Goal: Transaction & Acquisition: Purchase product/service

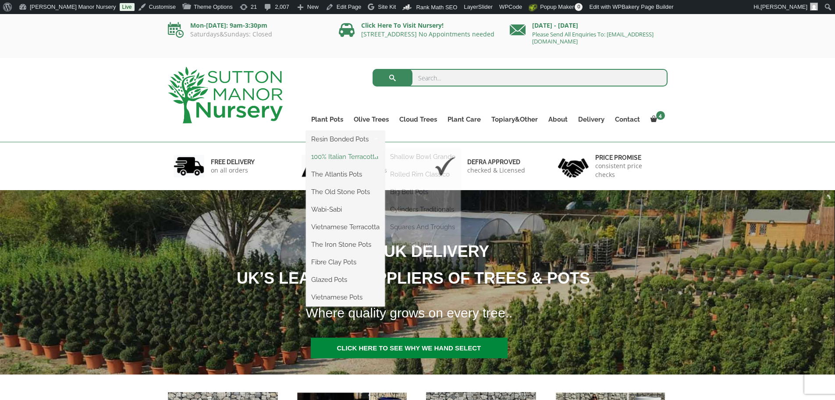
click at [328, 157] on link "100% Italian Terracotta" at bounding box center [345, 156] width 79 height 13
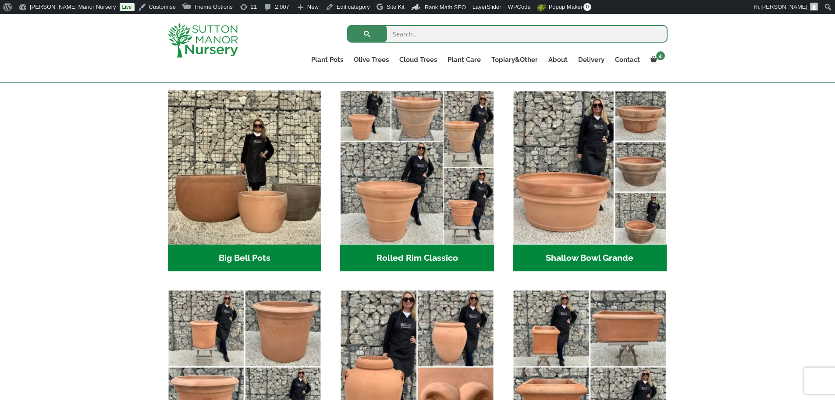
scroll to position [307, 0]
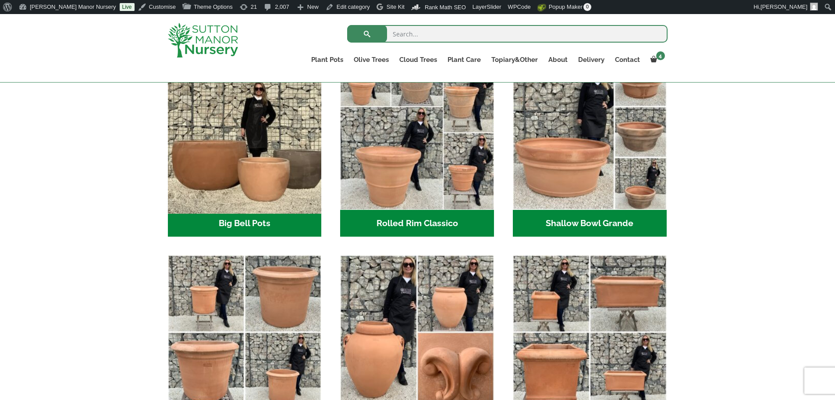
click at [272, 127] on img "Visit product category Big Bell Pots" at bounding box center [244, 132] width 161 height 161
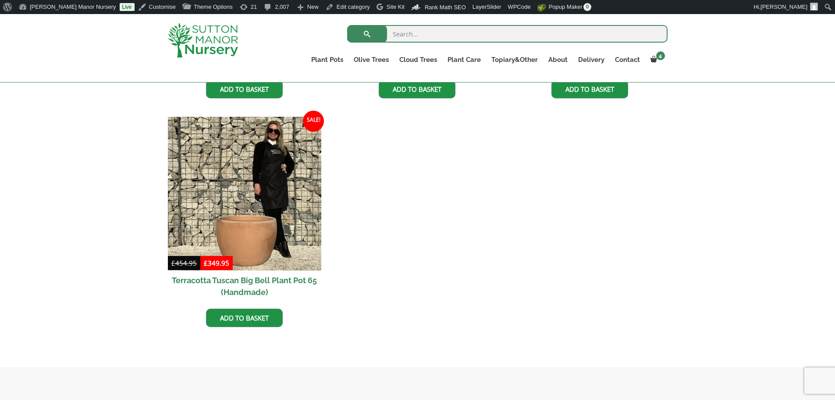
scroll to position [877, 0]
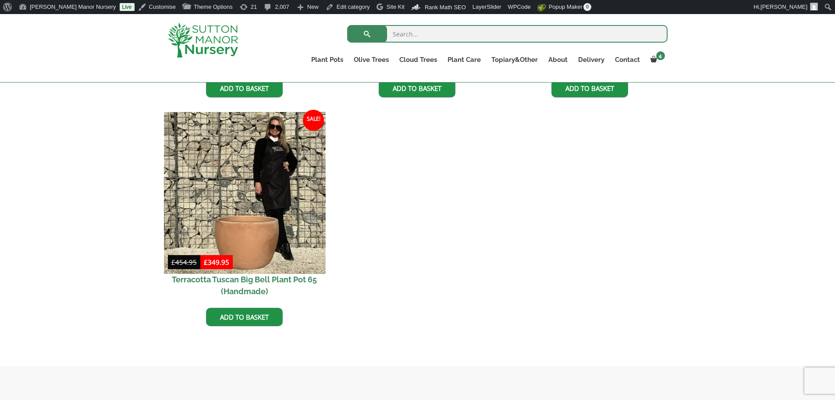
click at [259, 231] on img at bounding box center [244, 192] width 161 height 161
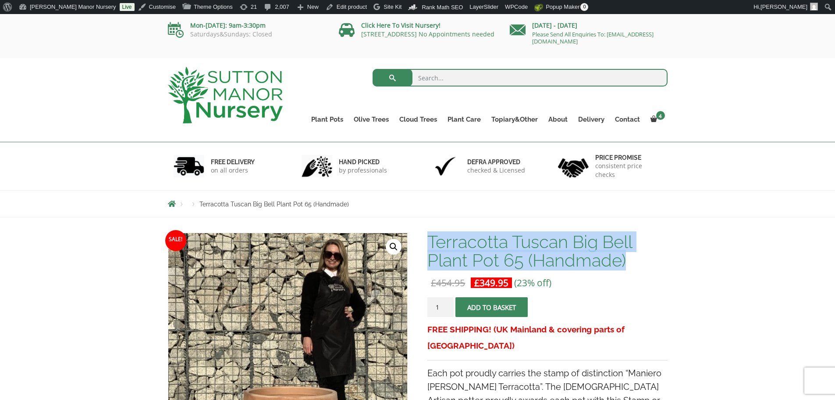
drag, startPoint x: 431, startPoint y: 242, endPoint x: 628, endPoint y: 261, distance: 198.7
click at [628, 261] on h1 "Terracotta Tuscan Big Bell Plant Pot 65 (Handmade)" at bounding box center [548, 250] width 240 height 37
copy h1 "Terracotta Tuscan Big Bell Plant Pot 65 (Handmade)"
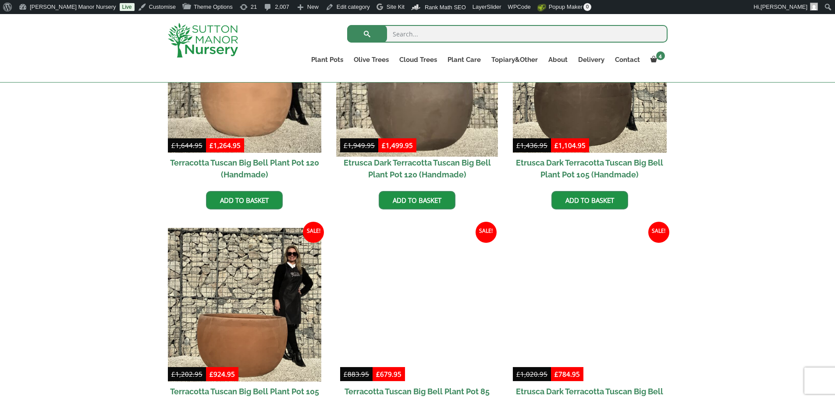
scroll to position [307, 0]
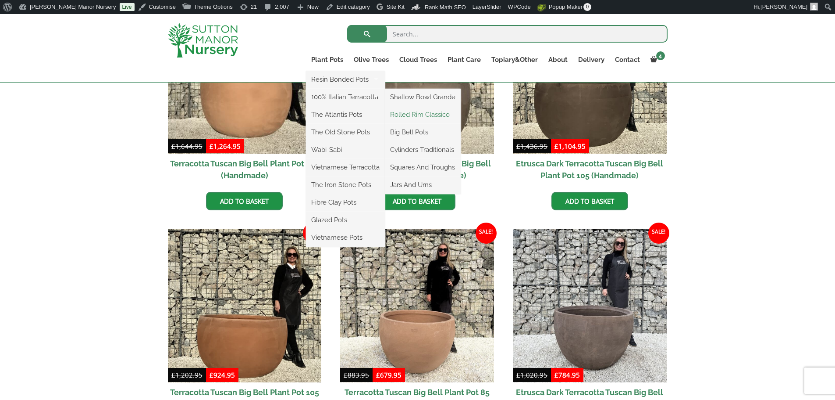
click at [405, 116] on link "Rolled Rim Classico" at bounding box center [423, 114] width 76 height 13
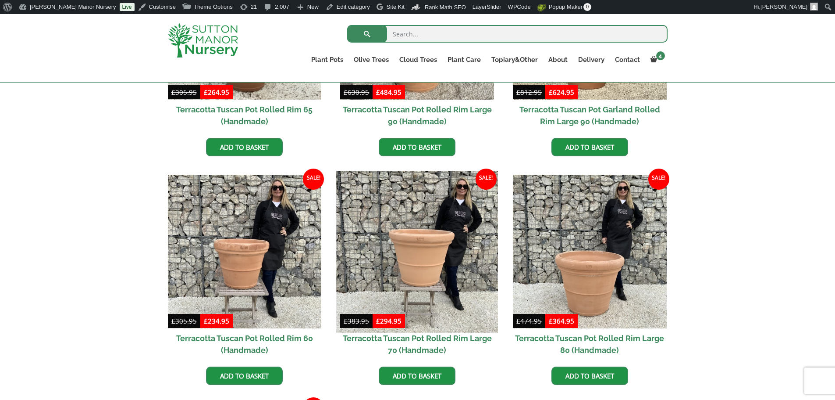
scroll to position [614, 0]
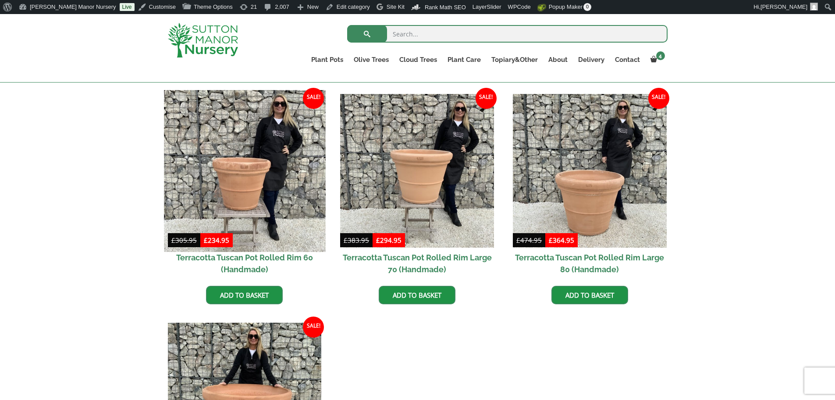
click at [241, 139] on img at bounding box center [244, 170] width 161 height 161
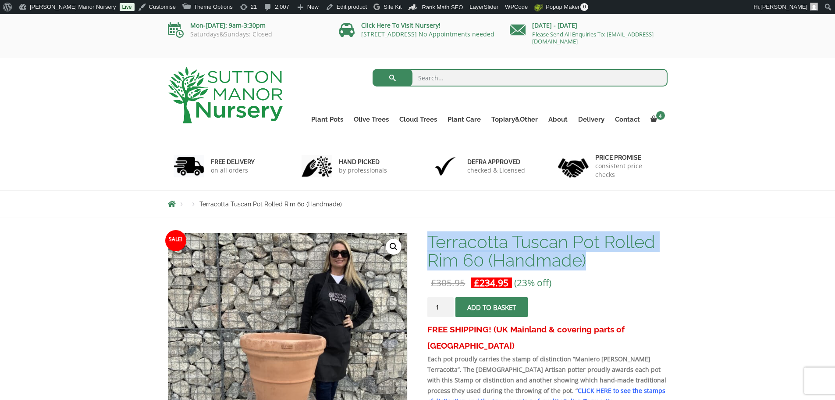
drag, startPoint x: 429, startPoint y: 238, endPoint x: 594, endPoint y: 257, distance: 165.6
click at [594, 257] on h1 "Terracotta Tuscan Pot Rolled Rim 60 (Handmade)" at bounding box center [548, 250] width 240 height 37
copy h1 "Terracotta Tuscan Pot Rolled Rim 60 (Handmade)"
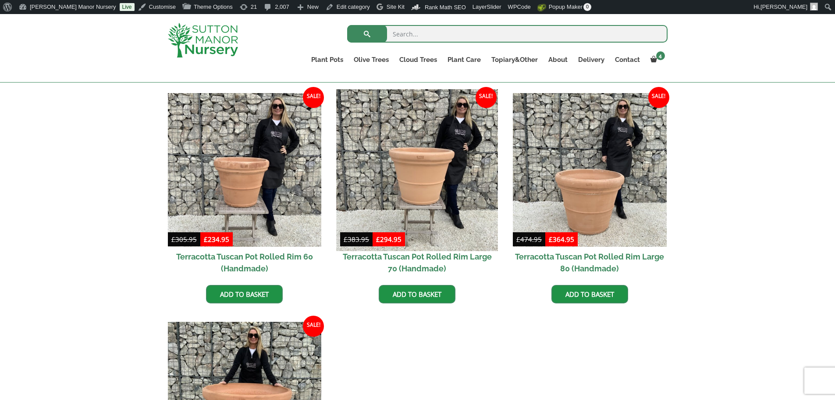
scroll to position [614, 0]
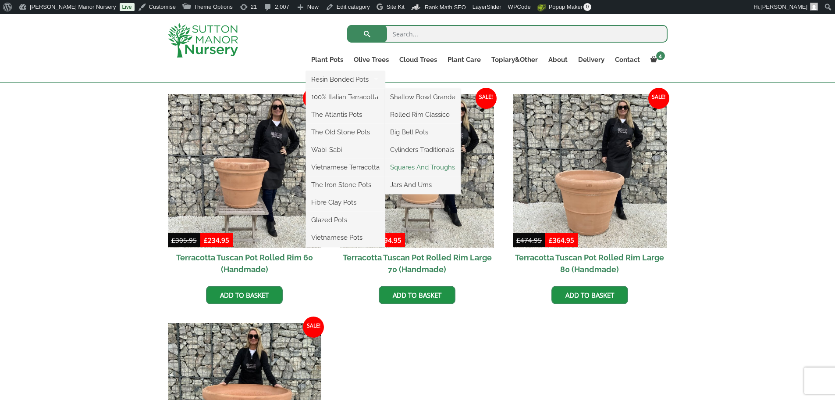
click at [427, 167] on link "Squares And Troughs" at bounding box center [423, 167] width 76 height 13
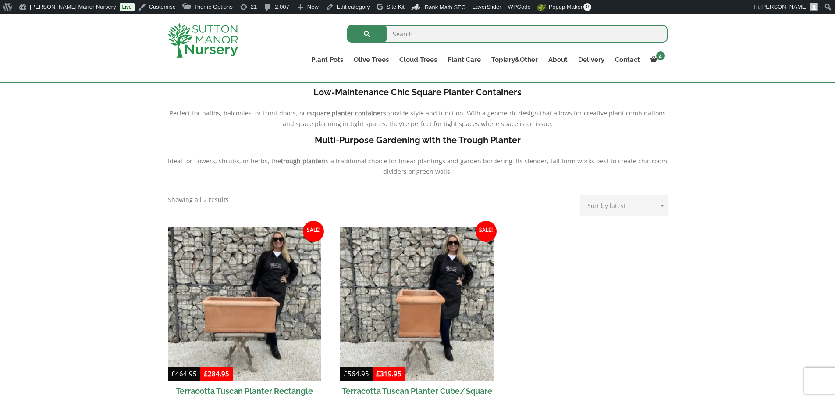
scroll to position [351, 0]
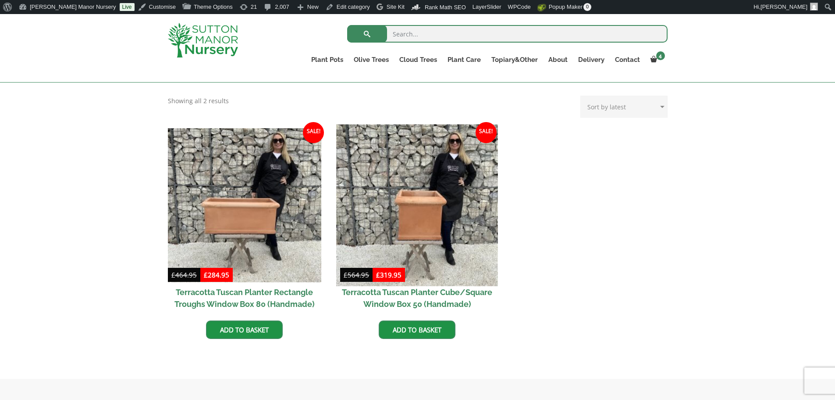
click at [425, 203] on img at bounding box center [417, 204] width 161 height 161
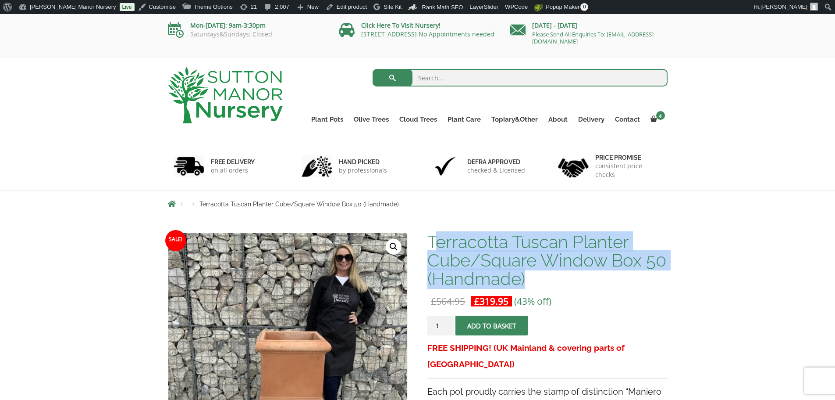
drag, startPoint x: 432, startPoint y: 239, endPoint x: 567, endPoint y: 285, distance: 142.6
click at [567, 285] on h1 "Terracotta Tuscan Planter Cube/Square Window Box 50 (Handmade)" at bounding box center [548, 259] width 240 height 55
drag, startPoint x: 428, startPoint y: 238, endPoint x: 549, endPoint y: 274, distance: 127.2
click at [549, 274] on h1 "Terracotta Tuscan Planter Cube/Square Window Box 50 (Handmade)" at bounding box center [548, 259] width 240 height 55
copy h1 "Terracotta Tuscan Planter Cube/Square Window Box 50 (Handmade)"
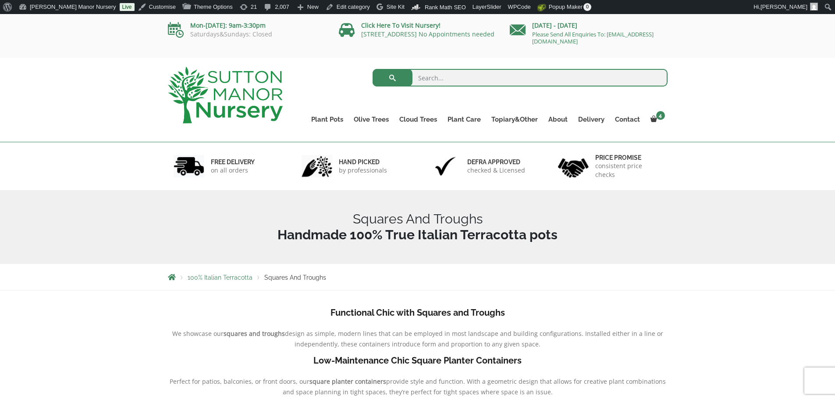
click at [221, 91] on img at bounding box center [225, 95] width 115 height 57
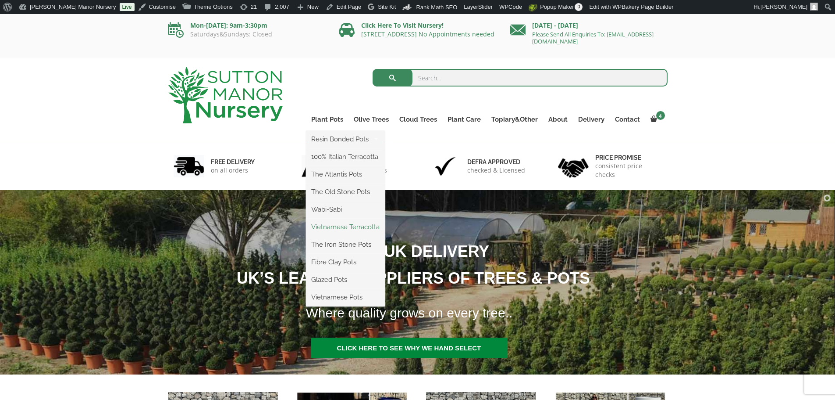
click at [350, 228] on link "Vietnamese Terracotta" at bounding box center [345, 226] width 79 height 13
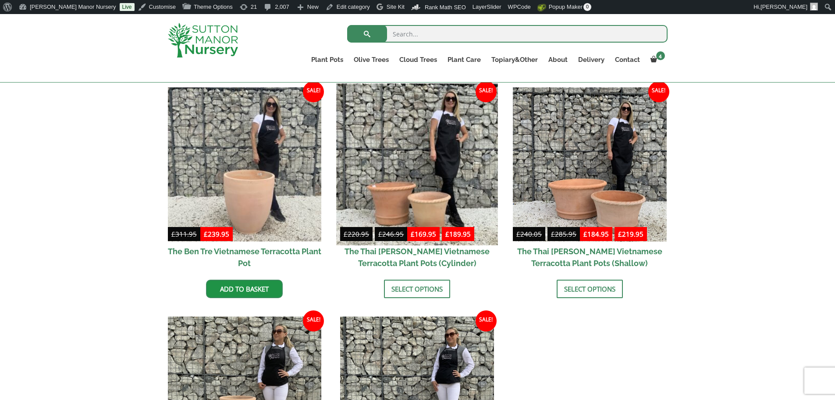
click at [449, 183] on img at bounding box center [417, 163] width 161 height 161
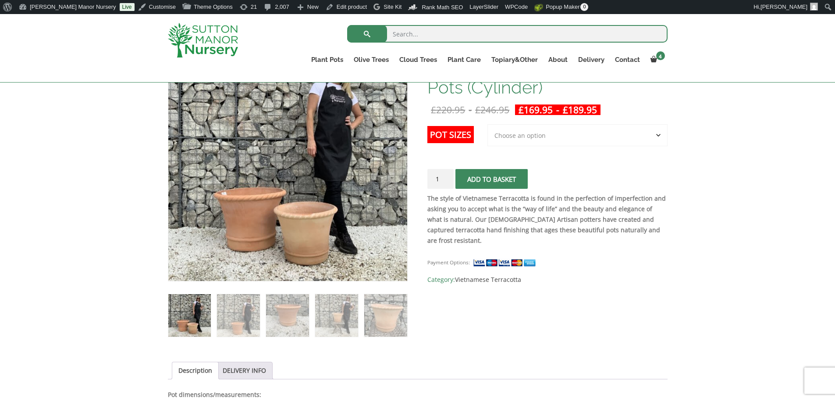
scroll to position [132, 0]
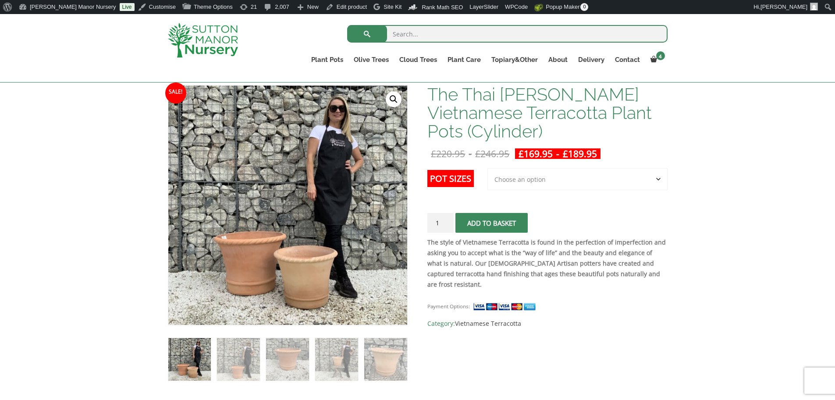
click at [537, 185] on select "Choose an option 2nd to Largest Pot In The Picture Largest pot In The Picture" at bounding box center [578, 179] width 180 height 22
select select "Largest pot In The Picture"
click at [488, 168] on select "Choose an option 2nd to Largest Pot In The Picture Largest pot In The Picture" at bounding box center [578, 179] width 180 height 22
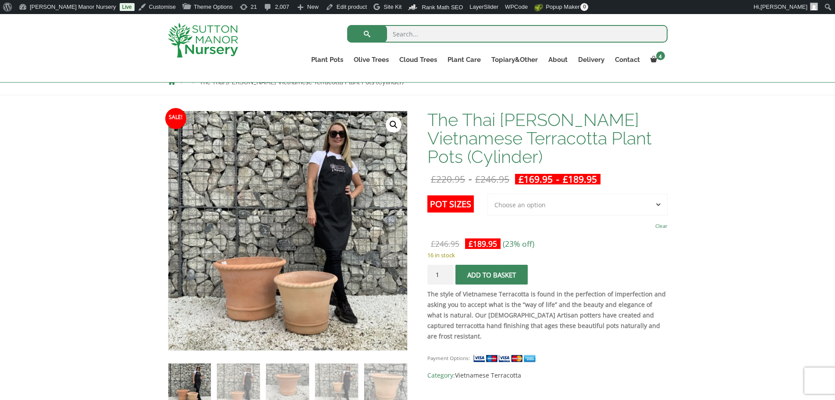
scroll to position [88, 0]
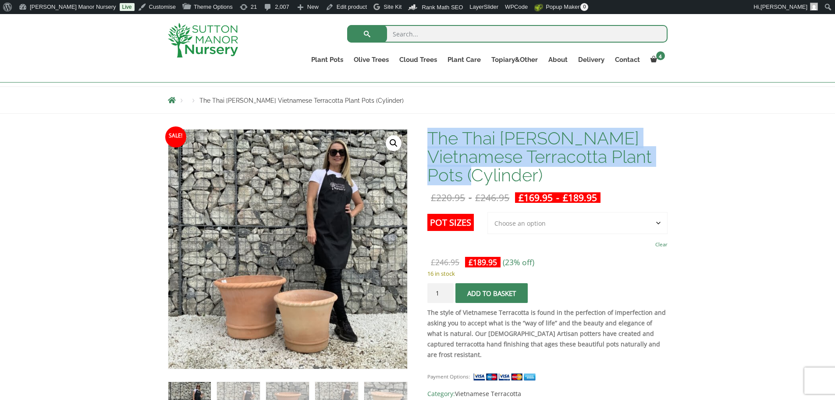
drag, startPoint x: 432, startPoint y: 136, endPoint x: 528, endPoint y: 176, distance: 104.0
click at [528, 176] on h1 "The Thai [PERSON_NAME] Vietnamese Terracotta Plant Pots (Cylinder)" at bounding box center [548, 156] width 240 height 55
copy h1 "The Thai [PERSON_NAME] Vietnamese Terracotta Plant Pots (Cylinder)"
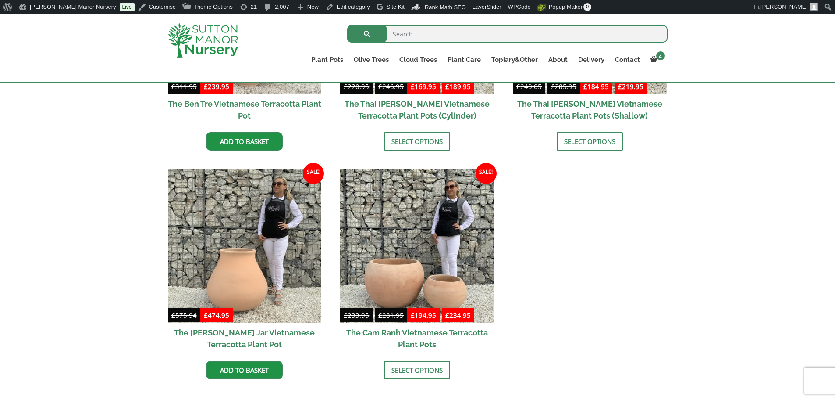
scroll to position [395, 0]
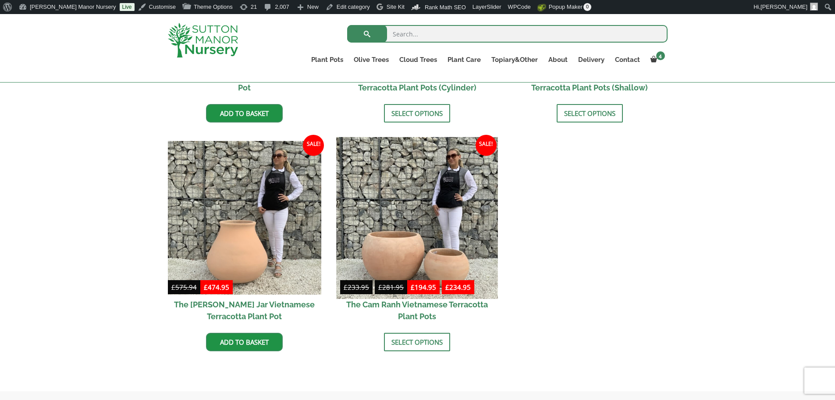
click at [407, 227] on img at bounding box center [417, 217] width 161 height 161
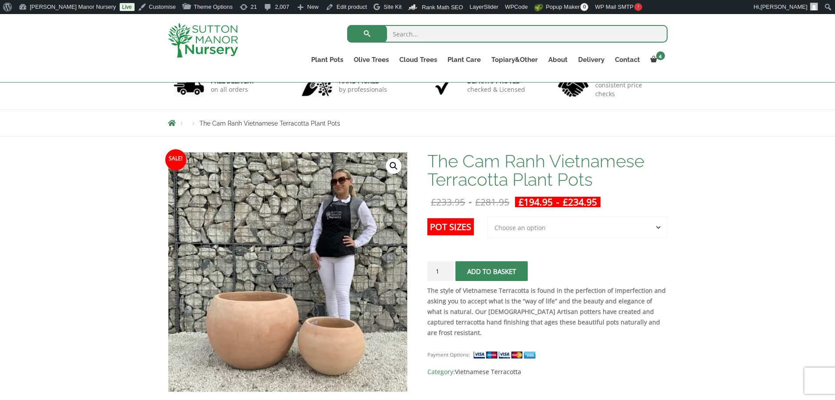
scroll to position [44, 0]
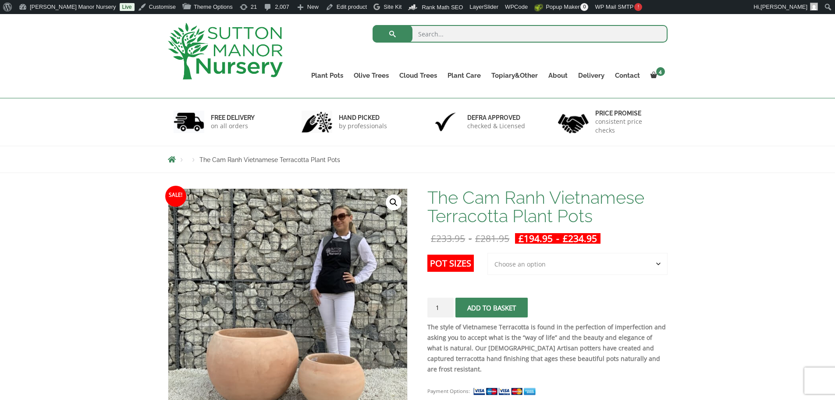
click at [535, 260] on select "Choose an option 2nd to Largest Pot In The Picture Largest pot In The Picture" at bounding box center [578, 264] width 180 height 22
select select "Largest pot In The Picture"
click at [488, 253] on select "Choose an option 2nd to Largest Pot In The Picture Largest pot In The Picture" at bounding box center [578, 264] width 180 height 22
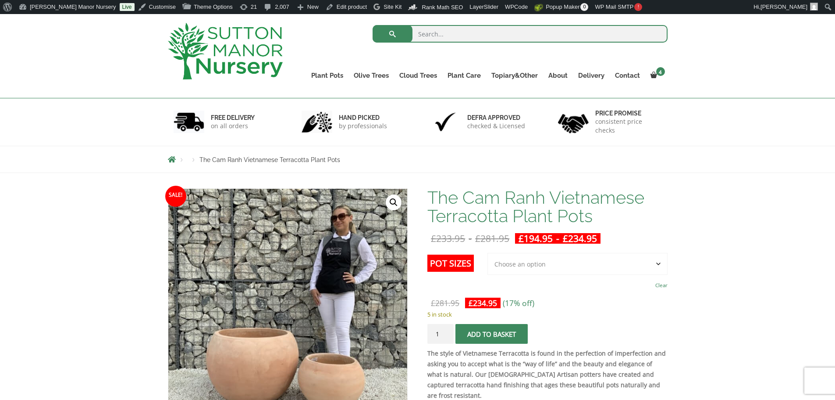
drag, startPoint x: 439, startPoint y: 197, endPoint x: 549, endPoint y: 199, distance: 110.1
drag, startPoint x: 642, startPoint y: 218, endPoint x: 586, endPoint y: 218, distance: 56.1
click at [642, 219] on h1 "The Cam Ranh Vietnamese Terracotta Plant Pots" at bounding box center [548, 206] width 240 height 37
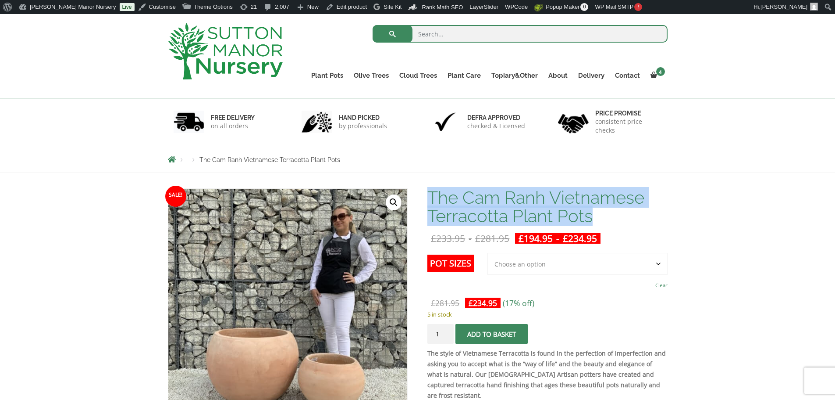
drag, startPoint x: 428, startPoint y: 196, endPoint x: 607, endPoint y: 217, distance: 180.6
click at [607, 217] on h1 "The Cam Ranh Vietnamese Terracotta Plant Pots" at bounding box center [548, 206] width 240 height 37
copy h1 "The Cam Ranh Vietnamese Terracotta Plant Pots"
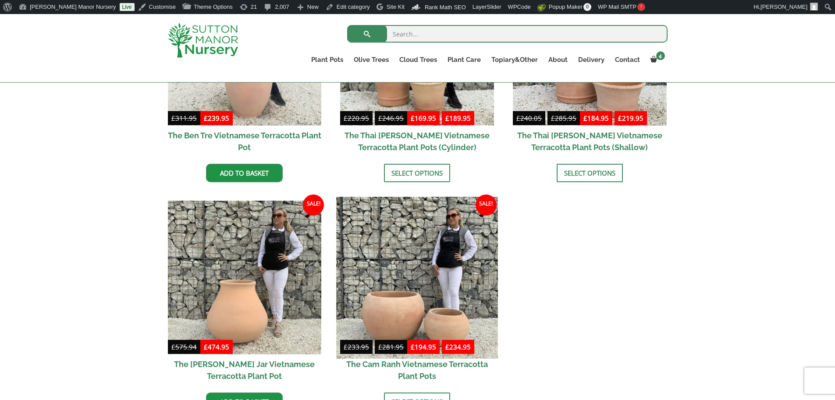
scroll to position [219, 0]
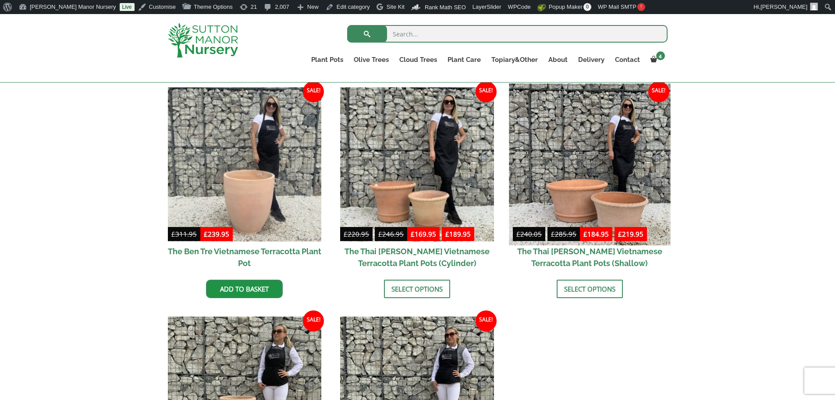
click at [582, 196] on img at bounding box center [589, 163] width 161 height 161
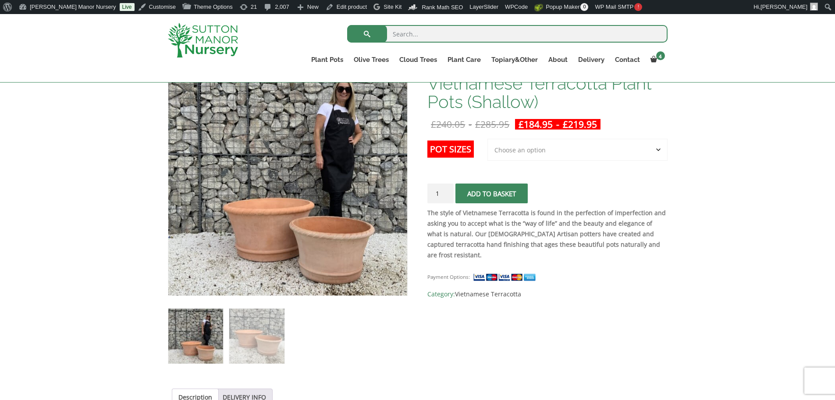
scroll to position [175, 0]
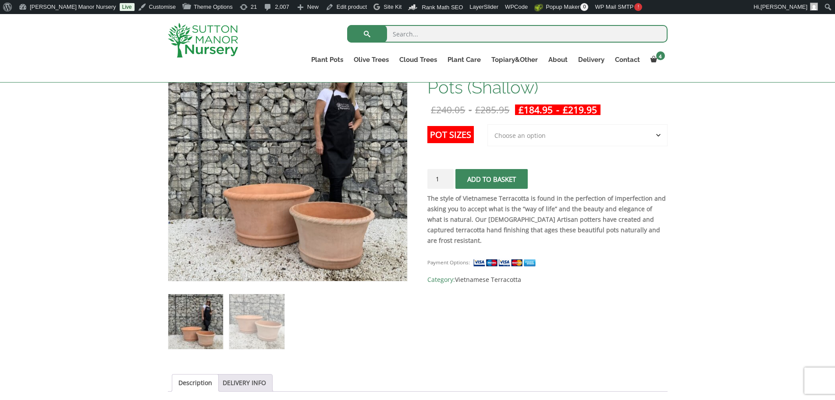
click at [526, 137] on select "Choose an option 2nd to Largest Pot In The Picture Largest pot In The Picture" at bounding box center [578, 135] width 180 height 22
click at [488, 124] on select "Choose an option 2nd to Largest Pot In The Picture Largest pot In The Picture" at bounding box center [578, 135] width 180 height 22
select select "2nd to Largest Pot In The Picture"
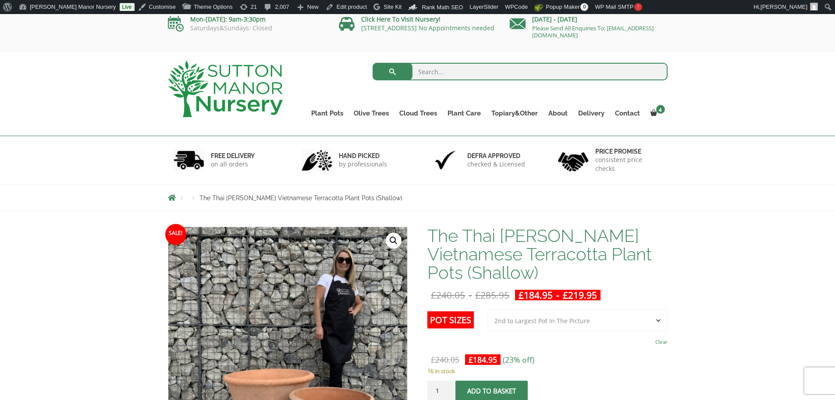
scroll to position [0, 0]
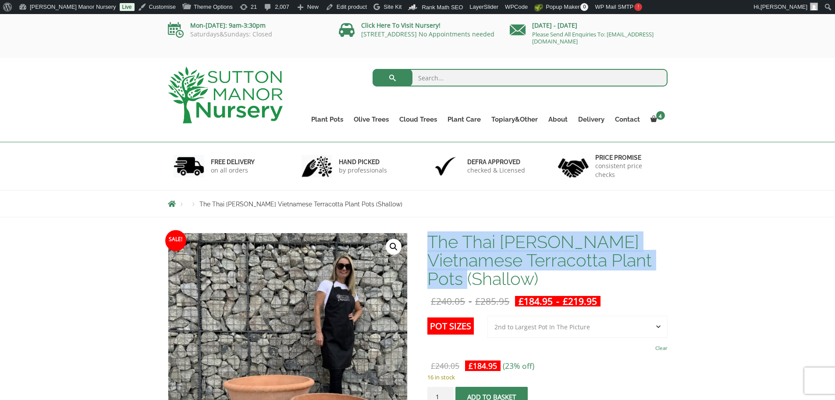
drag, startPoint x: 432, startPoint y: 240, endPoint x: 564, endPoint y: 279, distance: 137.9
click at [564, 279] on h1 "The Thai [PERSON_NAME] Vietnamese Terracotta Plant Pots (Shallow)" at bounding box center [548, 259] width 240 height 55
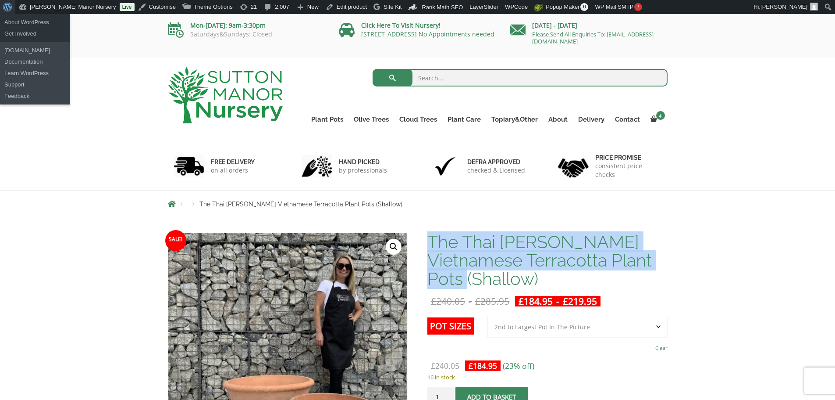
copy h1 "The Thai [PERSON_NAME] Vietnamese Terracotta Plant Pots (Shallow)"
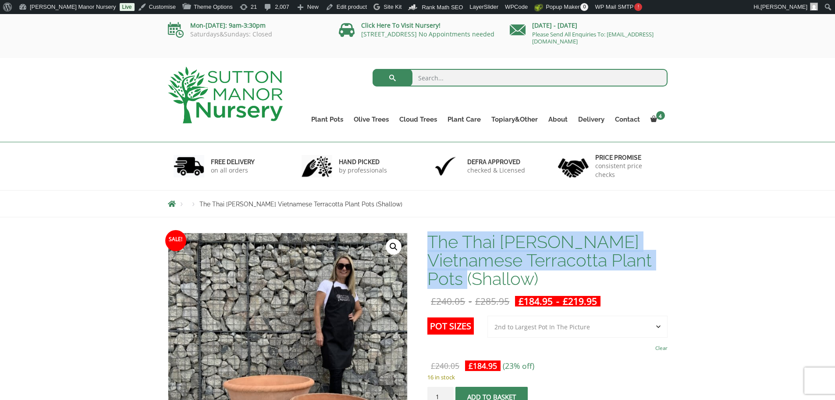
copy h1 "The Thai [PERSON_NAME] Vietnamese Terracotta Plant Pots (Shallow)"
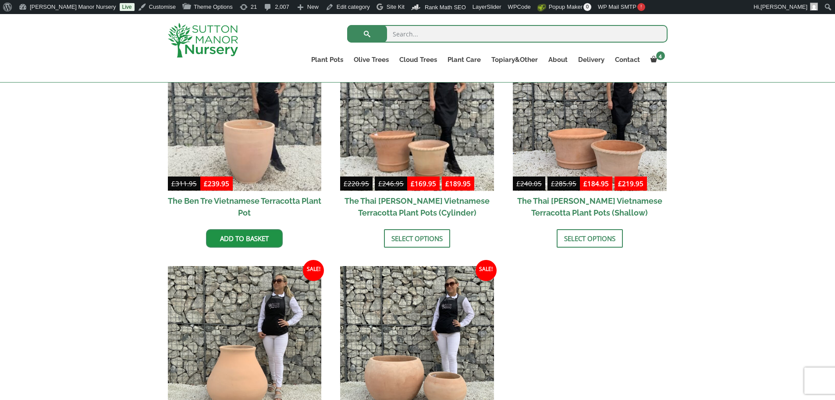
scroll to position [395, 0]
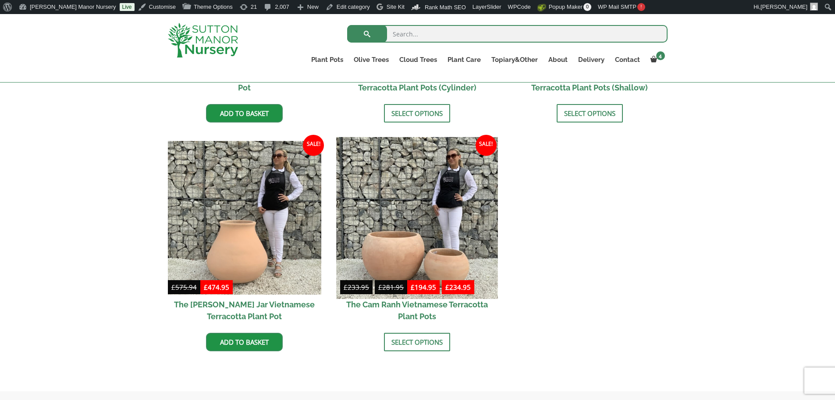
click at [441, 223] on img at bounding box center [417, 217] width 161 height 161
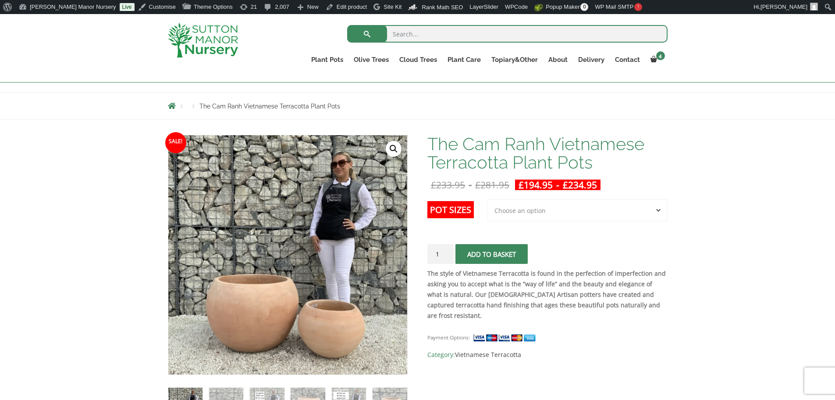
scroll to position [44, 0]
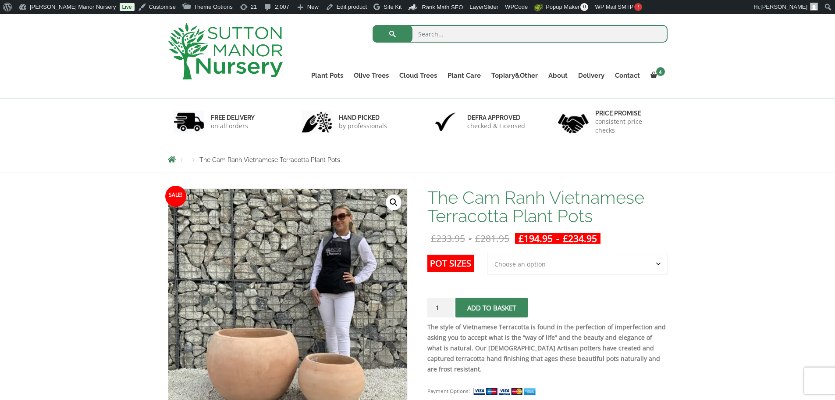
click at [548, 261] on select "Choose an option 2nd to Largest Pot In The Picture Largest pot In The Picture" at bounding box center [578, 264] width 180 height 22
click at [488, 253] on select "Choose an option 2nd to Largest Pot In The Picture Largest pot In The Picture" at bounding box center [578, 264] width 180 height 22
select select "2nd to Largest Pot In The Picture"
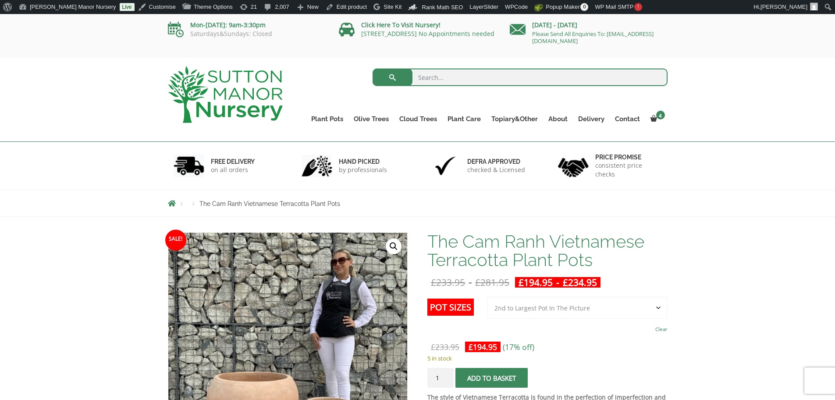
scroll to position [0, 0]
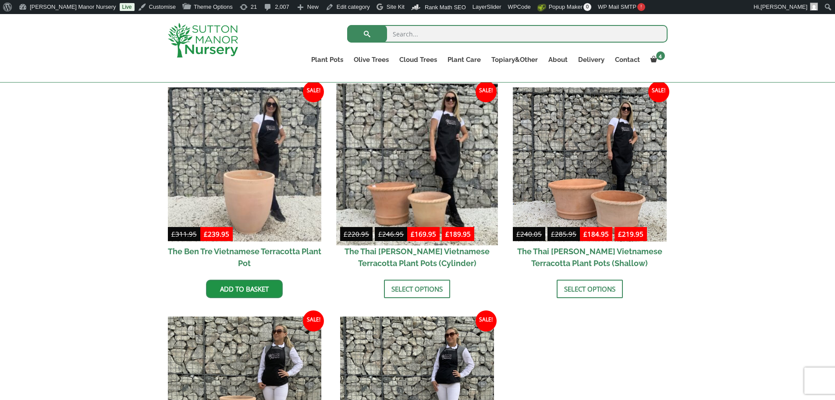
scroll to position [175, 0]
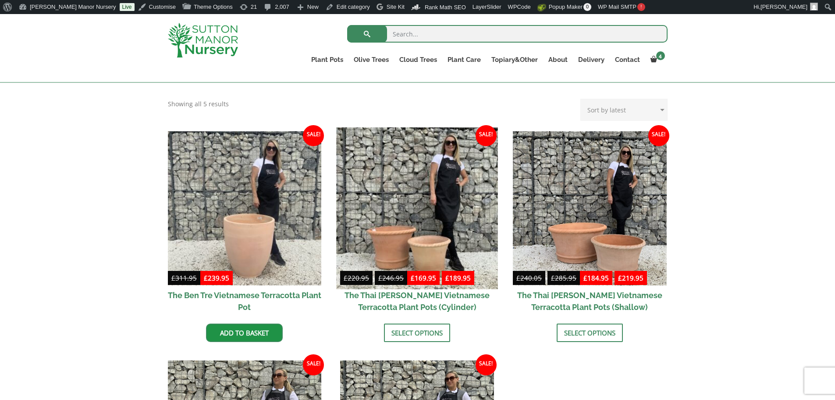
click at [439, 196] on img at bounding box center [417, 207] width 161 height 161
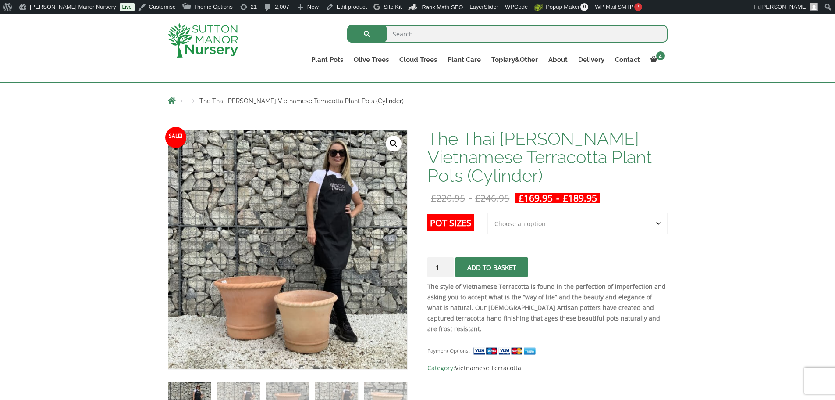
scroll to position [88, 0]
click at [550, 226] on select "Choose an option 2nd to Largest Pot In The Picture Largest pot In The Picture" at bounding box center [578, 223] width 180 height 22
click at [488, 212] on select "Choose an option 2nd to Largest Pot In The Picture Largest pot In The Picture" at bounding box center [578, 223] width 180 height 22
select select "2nd to Largest Pot In The Picture"
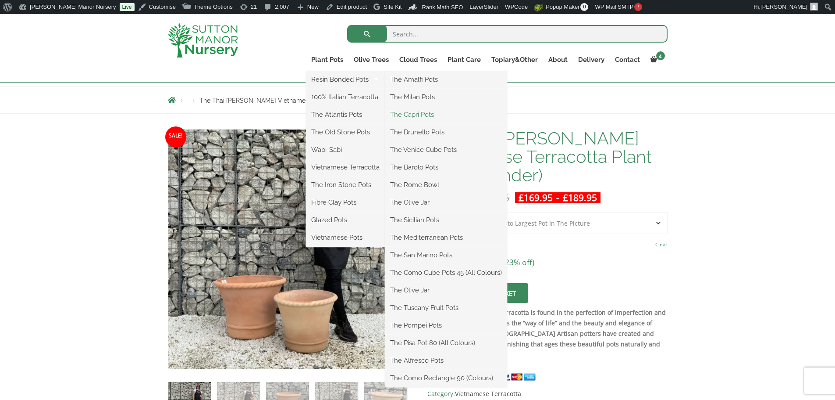
click at [419, 116] on link "The Capri Pots" at bounding box center [446, 114] width 122 height 13
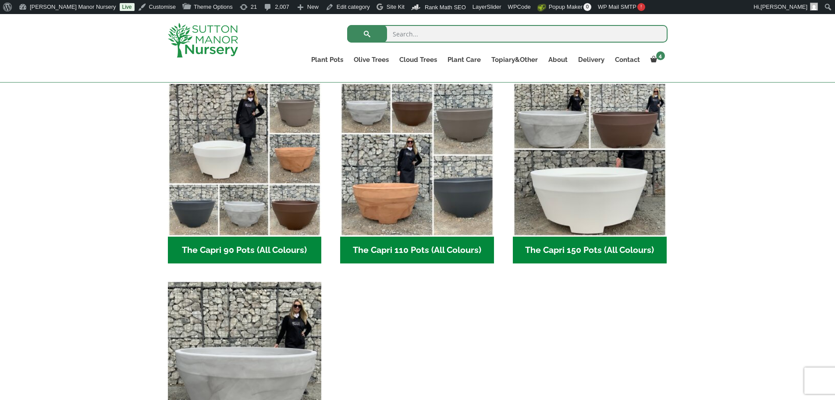
scroll to position [439, 0]
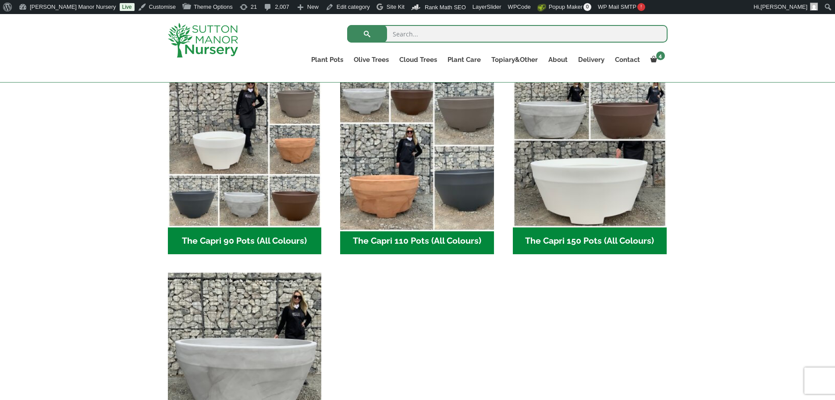
click at [370, 162] on img "Visit product category The Capri 110 Pots (All Colours)" at bounding box center [417, 150] width 161 height 161
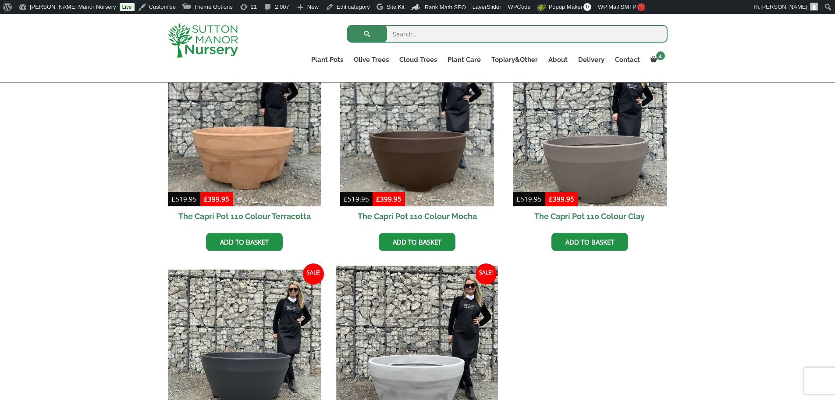
scroll to position [307, 0]
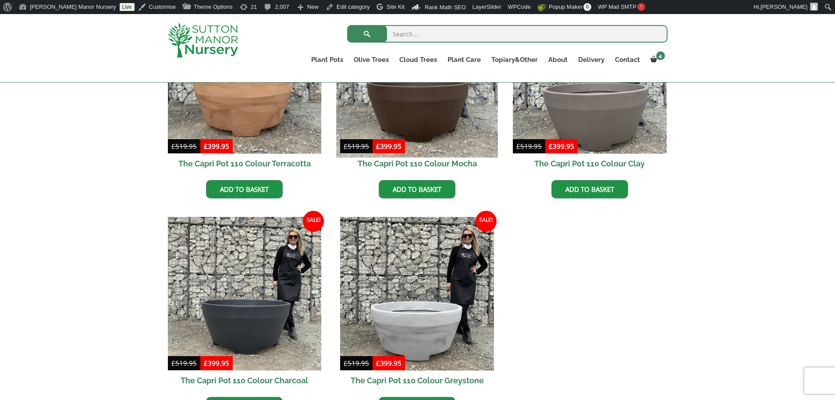
click at [410, 126] on img at bounding box center [417, 76] width 161 height 161
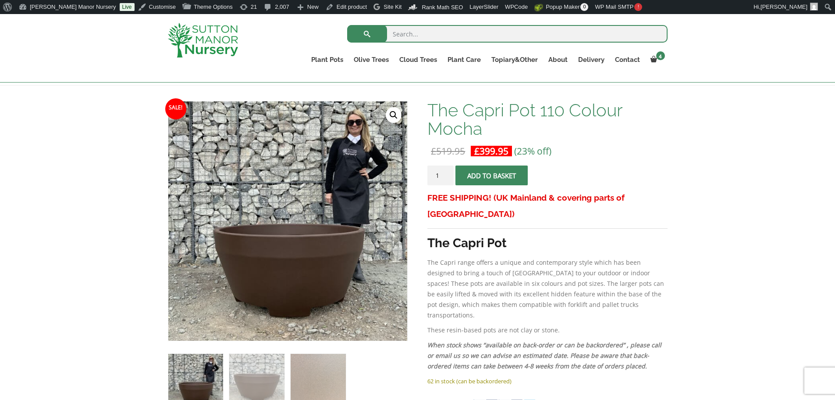
scroll to position [132, 0]
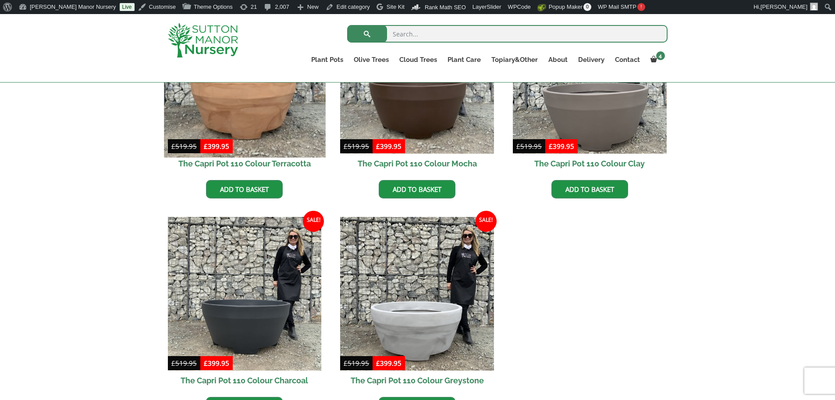
click at [260, 97] on img at bounding box center [244, 76] width 161 height 161
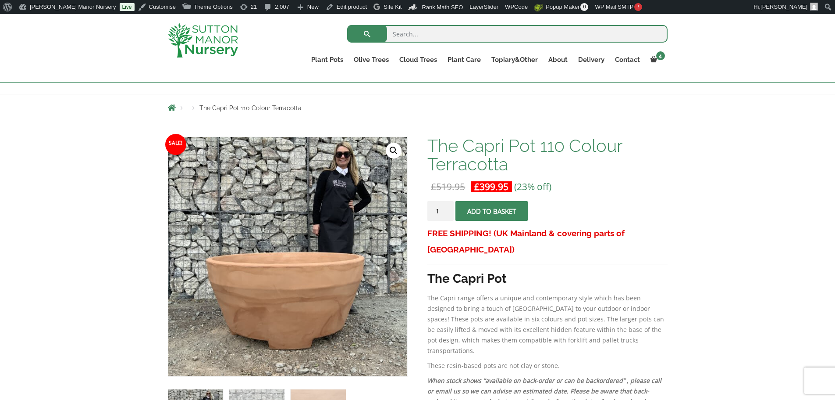
scroll to position [44, 0]
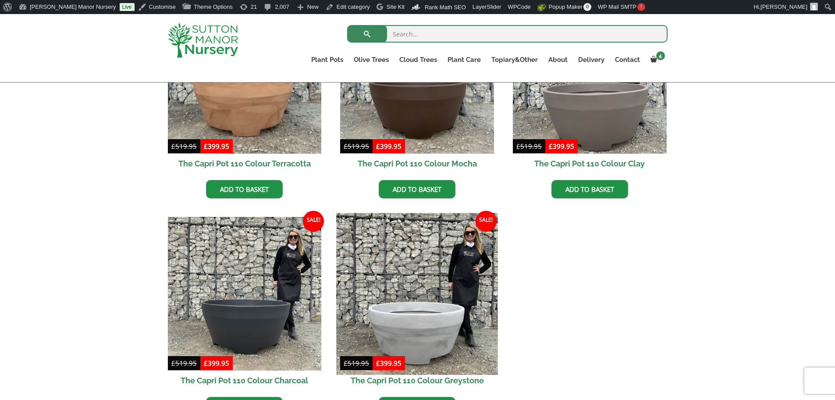
click at [403, 308] on img at bounding box center [417, 293] width 161 height 161
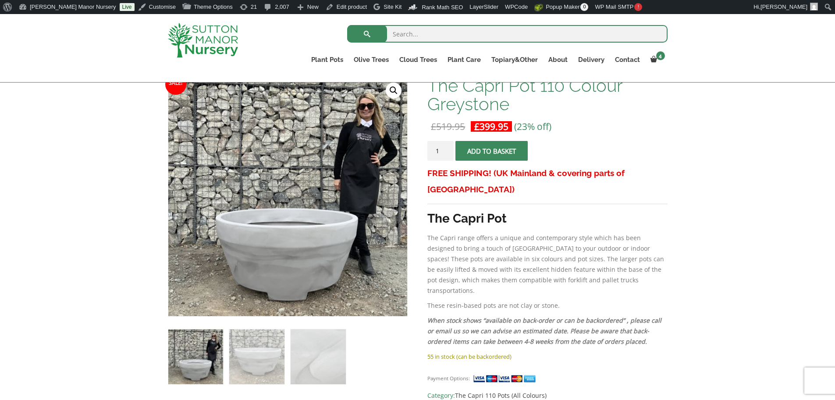
scroll to position [219, 0]
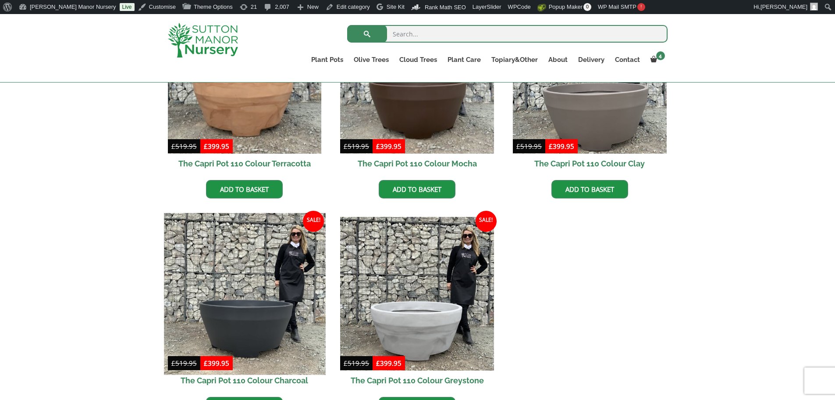
click at [262, 306] on img at bounding box center [244, 293] width 161 height 161
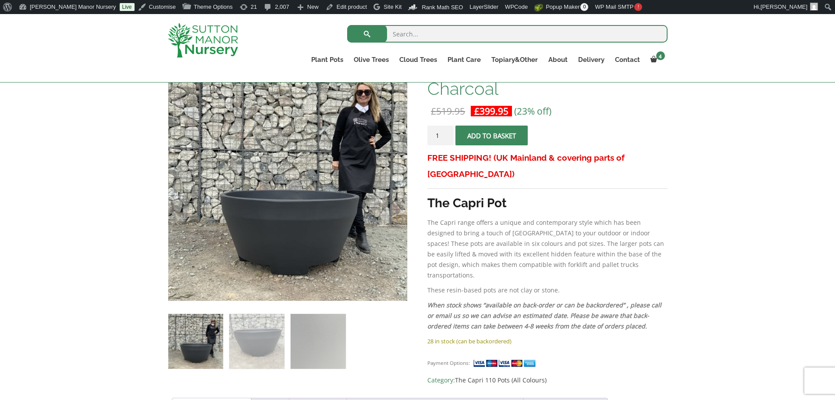
scroll to position [175, 0]
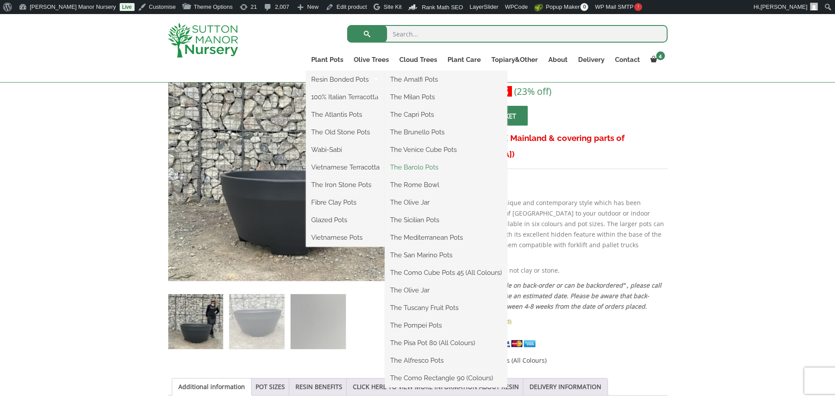
click at [418, 167] on link "The Barolo Pots" at bounding box center [446, 167] width 122 height 13
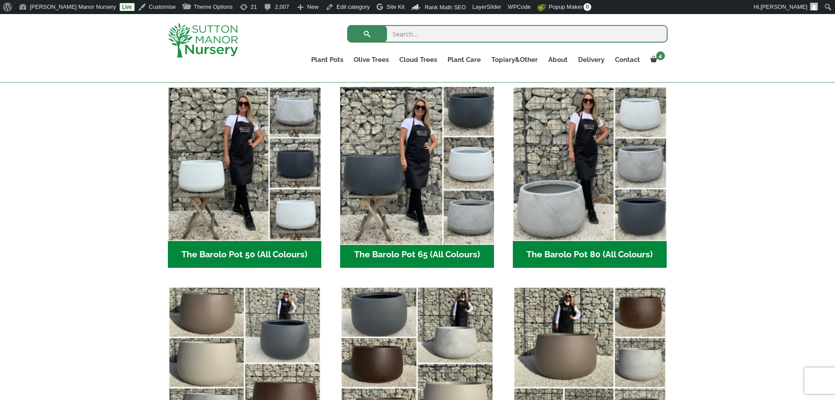
scroll to position [395, 0]
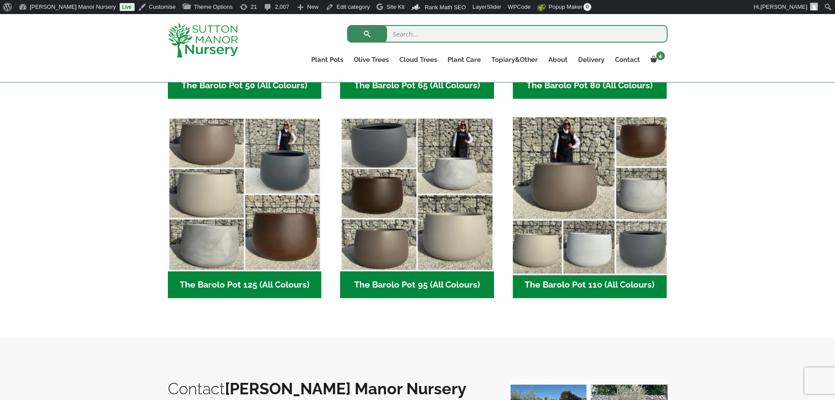
click at [570, 193] on img "Visit product category The Barolo Pot 110 (All Colours)" at bounding box center [589, 194] width 161 height 161
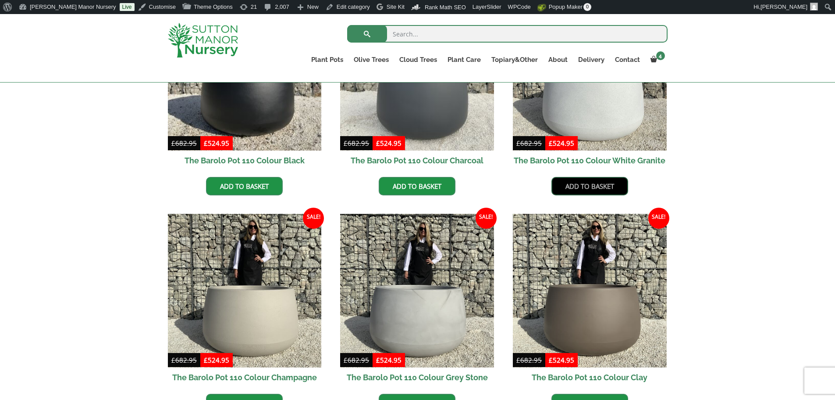
scroll to position [395, 0]
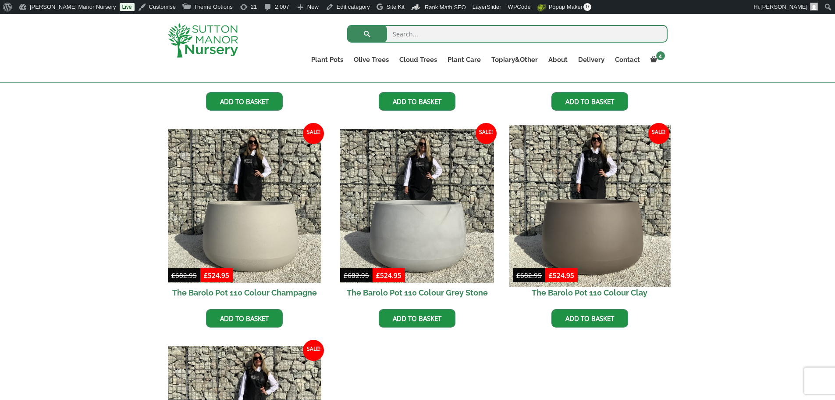
click at [575, 235] on img at bounding box center [589, 205] width 161 height 161
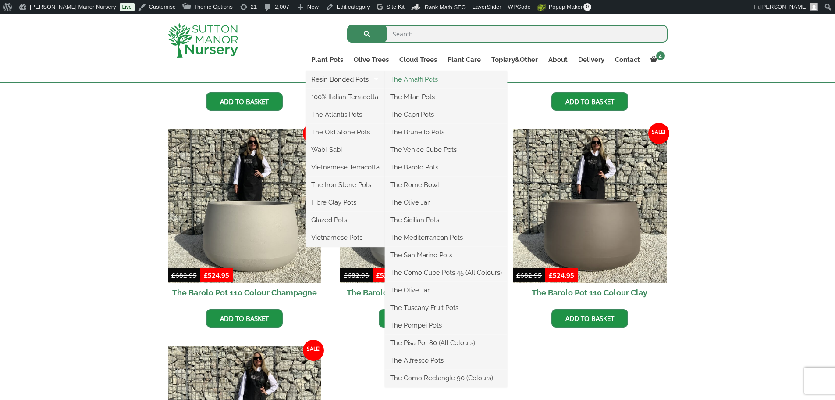
click at [409, 81] on link "The Amalfi Pots" at bounding box center [446, 79] width 122 height 13
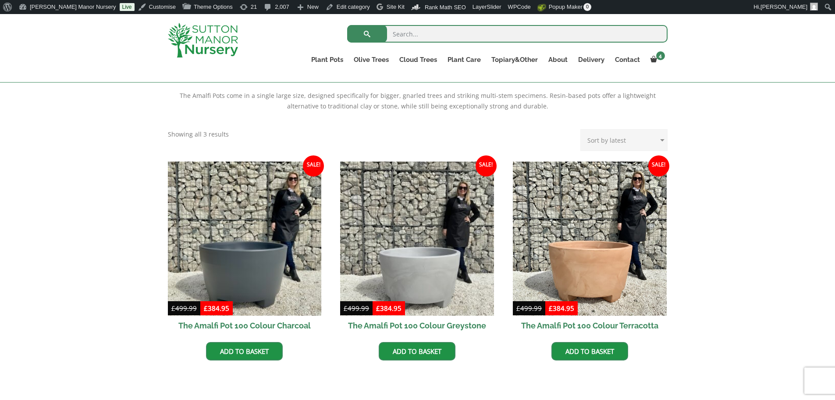
scroll to position [219, 0]
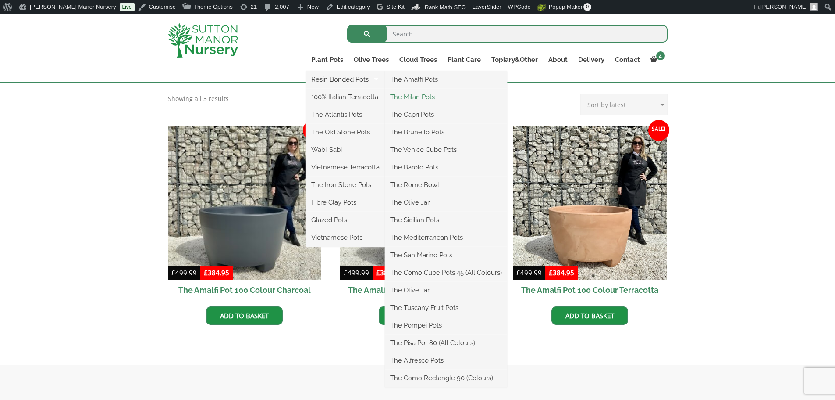
click at [396, 94] on link "The Milan Pots" at bounding box center [446, 96] width 122 height 13
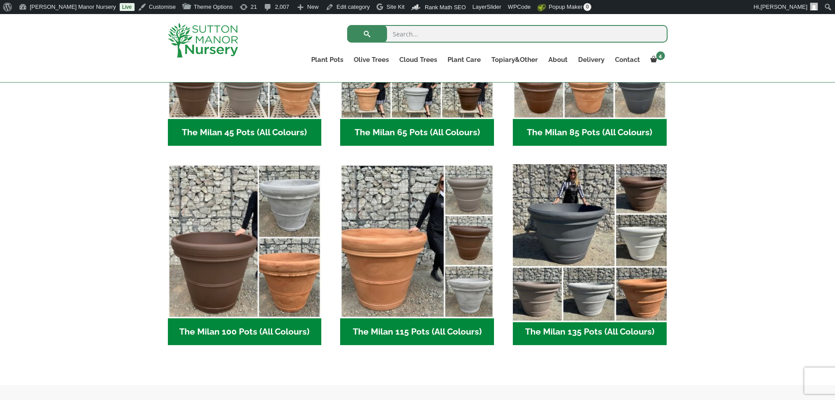
scroll to position [351, 0]
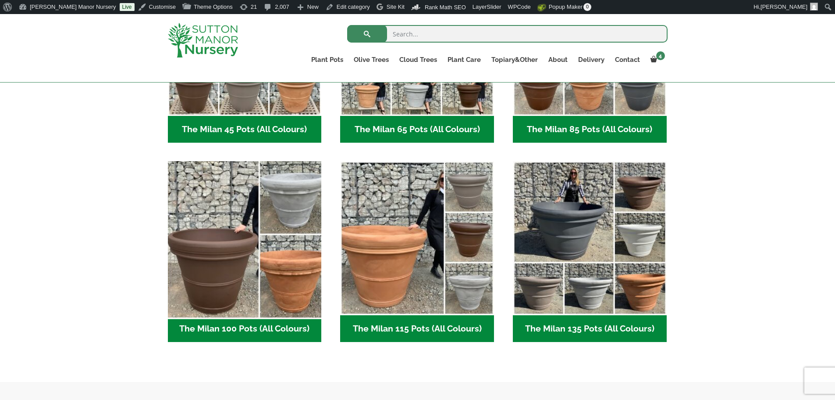
click at [287, 272] on img "Visit product category The Milan 100 Pots (All Colours)" at bounding box center [244, 237] width 161 height 161
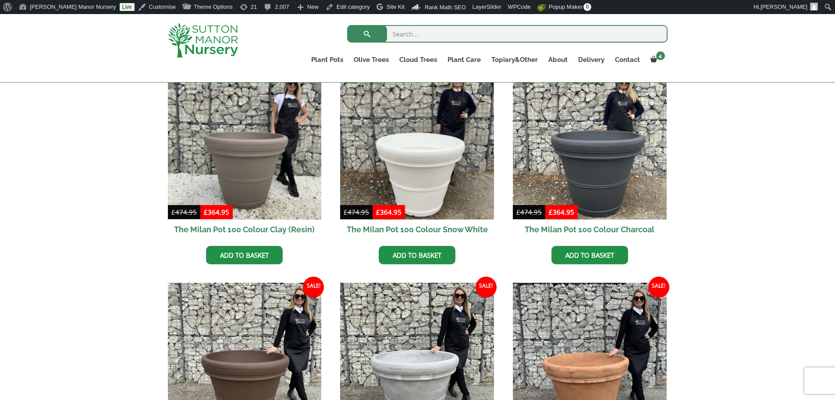
scroll to position [263, 0]
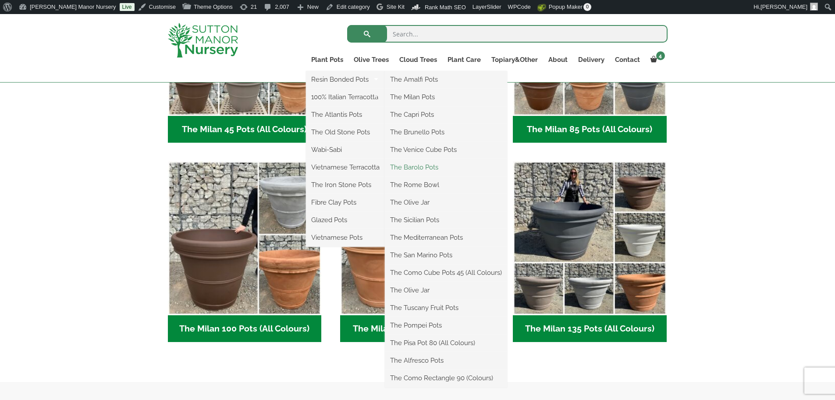
click at [412, 168] on link "The Barolo Pots" at bounding box center [446, 167] width 122 height 13
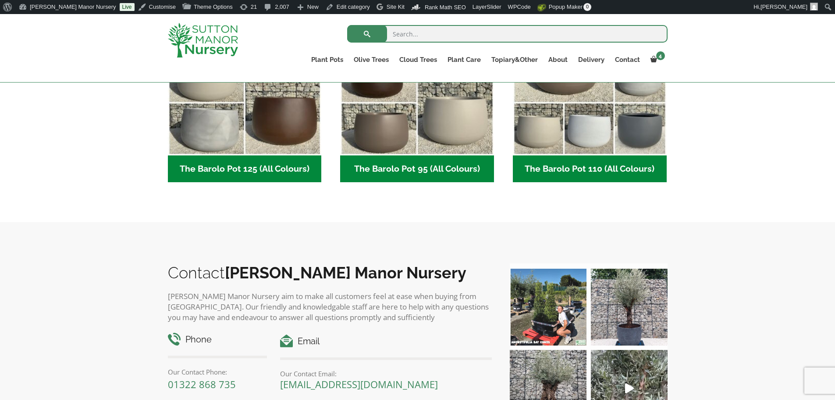
scroll to position [526, 0]
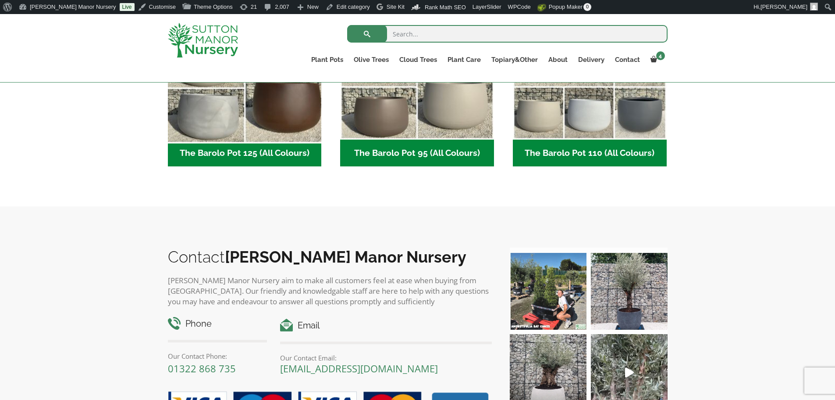
click at [275, 117] on img "Visit product category The Barolo Pot 125 (All Colours)" at bounding box center [244, 62] width 161 height 161
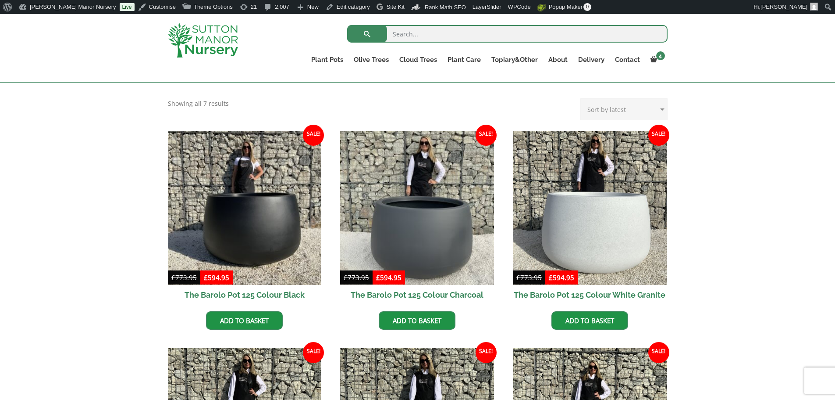
scroll to position [175, 0]
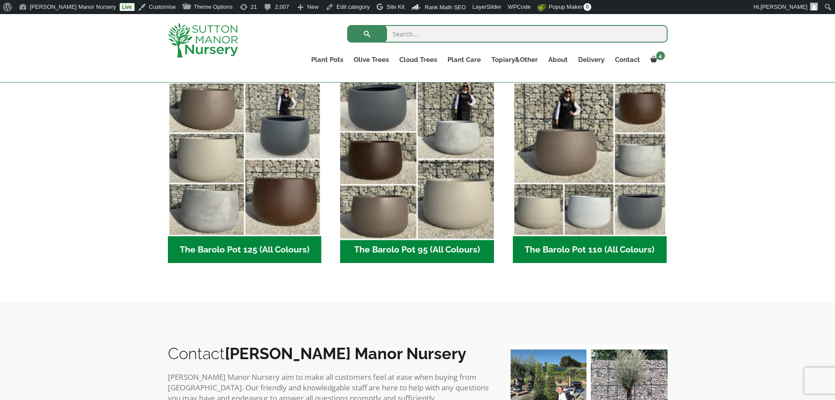
scroll to position [442, 0]
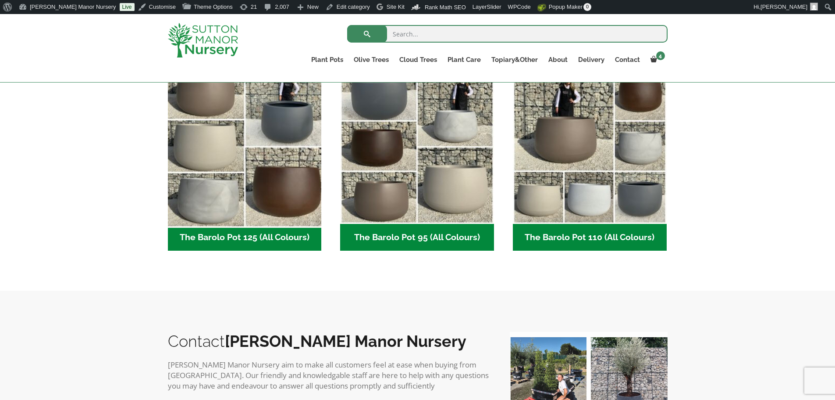
click at [231, 174] on img "Visit product category The Barolo Pot 125 (All Colours)" at bounding box center [244, 146] width 161 height 161
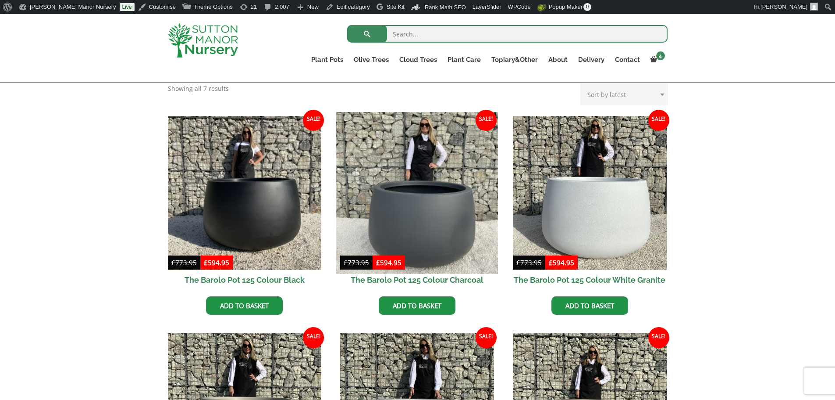
scroll to position [219, 0]
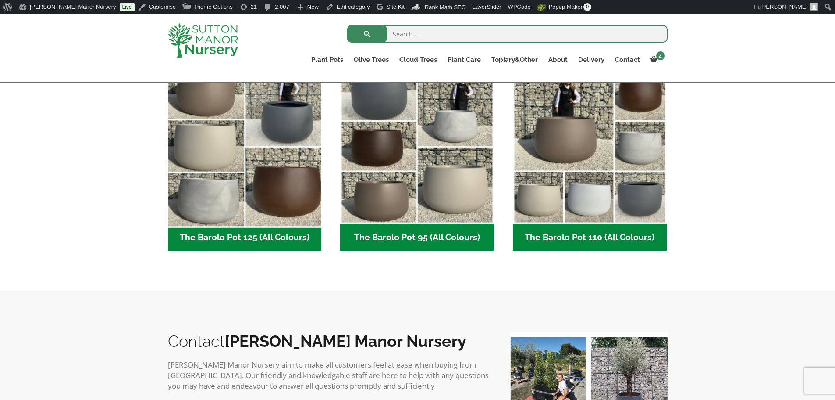
click at [302, 145] on img "Visit product category The Barolo Pot 125 (All Colours)" at bounding box center [244, 146] width 161 height 161
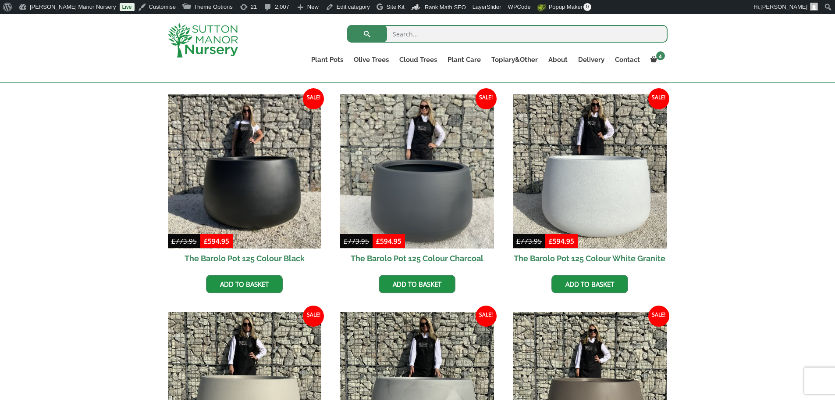
scroll to position [263, 0]
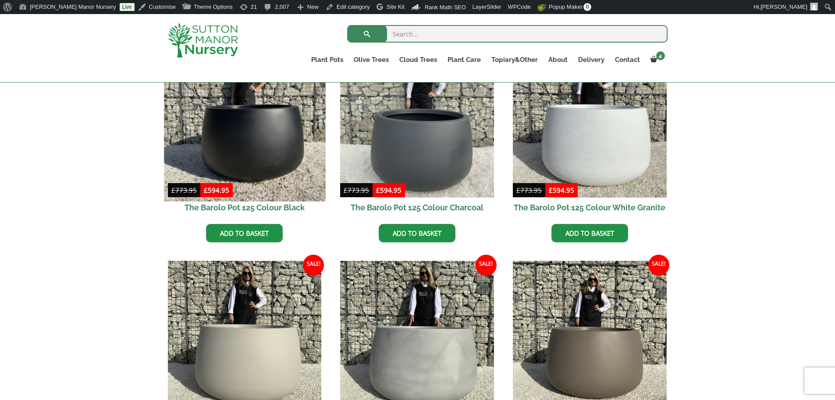
click at [258, 120] on img at bounding box center [244, 119] width 161 height 161
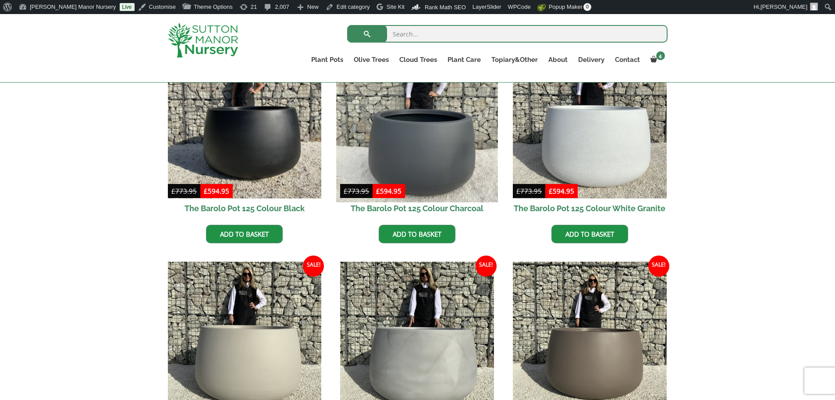
click at [428, 152] on img at bounding box center [417, 120] width 161 height 161
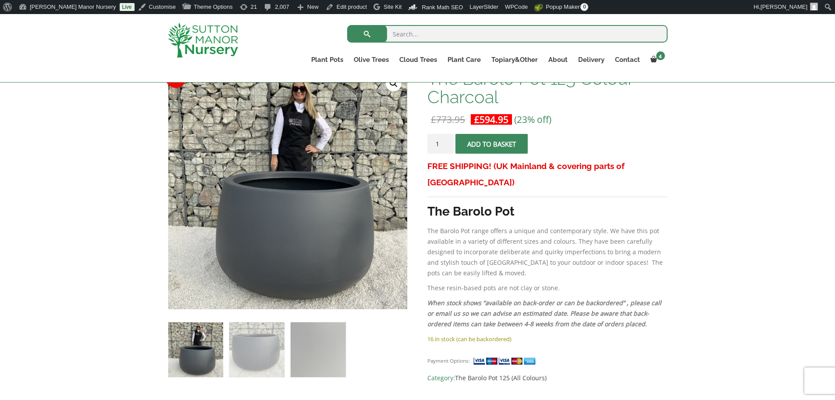
scroll to position [132, 0]
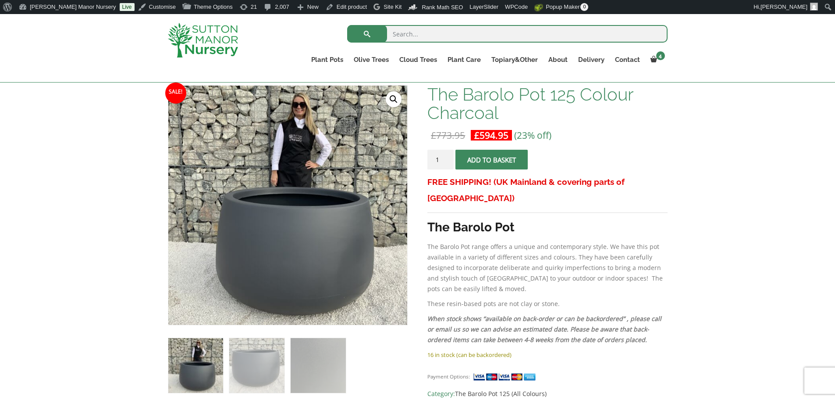
click at [517, 159] on button "Add to basket" at bounding box center [492, 160] width 72 height 20
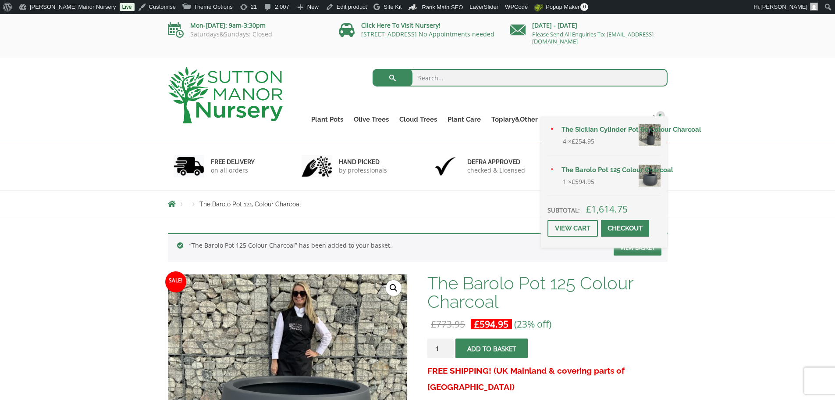
click at [551, 124] on li "× The Sicilian Cylinder Pot 60 Colour Charcoal 4 × £ 254.95" at bounding box center [604, 139] width 113 height 32
click at [552, 125] on link "×" at bounding box center [553, 130] width 10 height 10
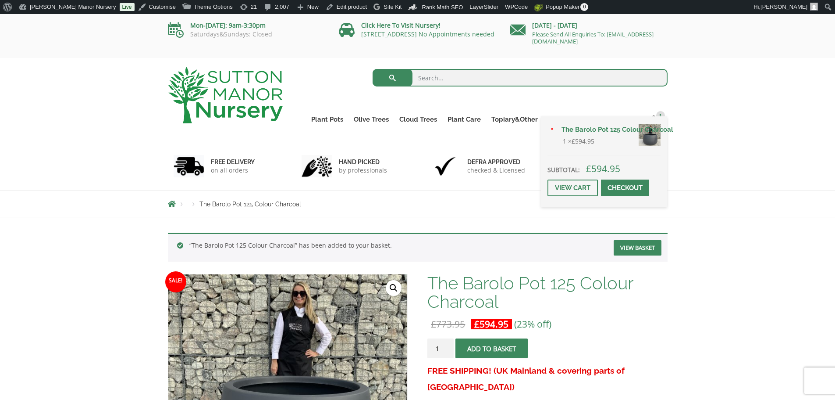
click at [446, 78] on input "search" at bounding box center [520, 78] width 295 height 18
type input "soil"
click at [373, 69] on button "submit" at bounding box center [393, 78] width 40 height 18
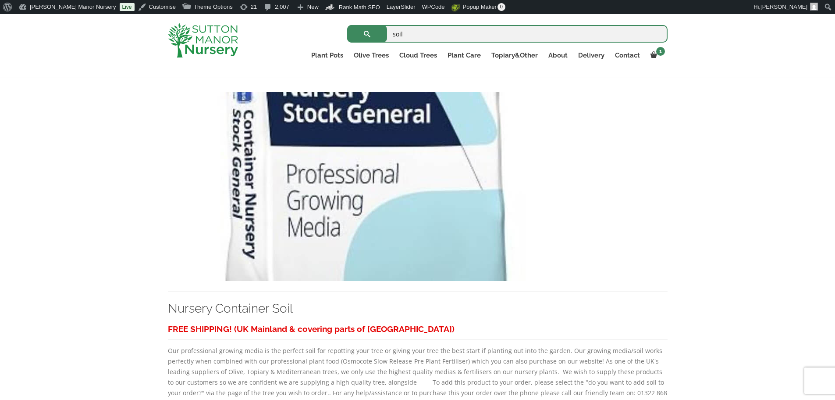
scroll to position [570, 0]
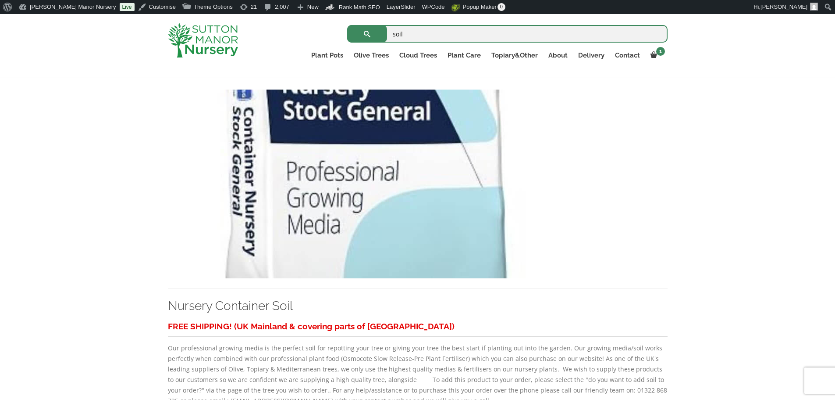
click at [388, 204] on img at bounding box center [364, 183] width 392 height 189
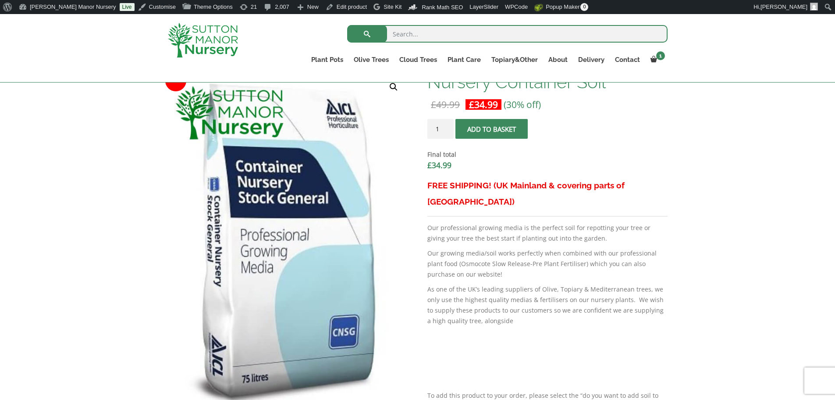
scroll to position [175, 0]
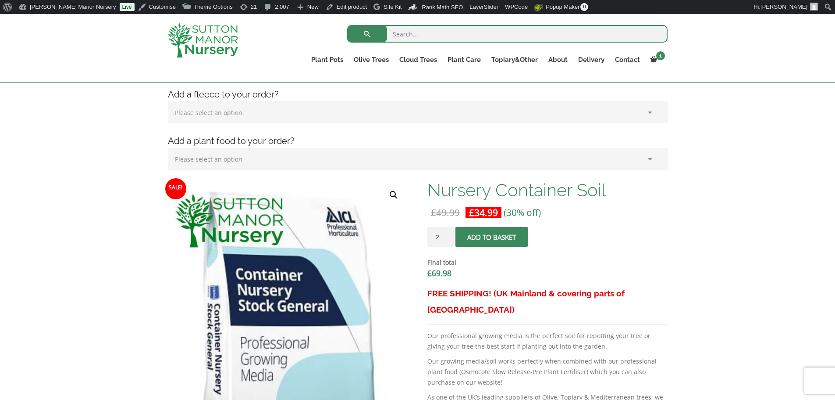
click at [446, 234] on input "2" at bounding box center [441, 237] width 26 height 20
click at [447, 234] on input "3" at bounding box center [441, 237] width 26 height 20
click at [447, 234] on input "4" at bounding box center [441, 237] width 26 height 20
click at [447, 234] on input "5" at bounding box center [441, 237] width 26 height 20
click at [447, 234] on input "6" at bounding box center [441, 237] width 26 height 20
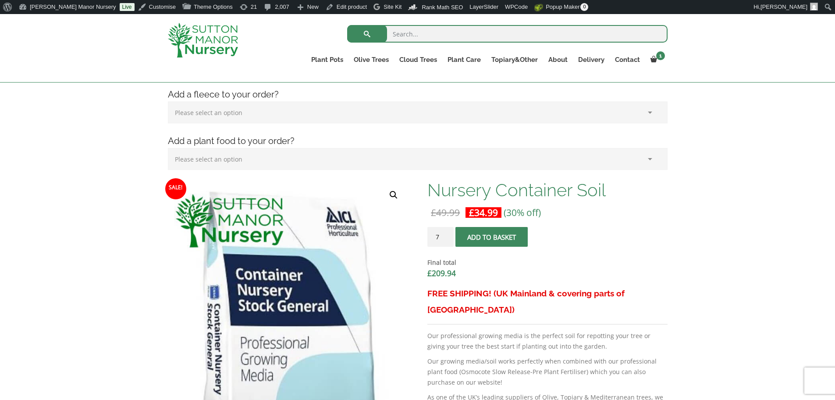
click at [447, 234] on input "7" at bounding box center [441, 237] width 26 height 20
click at [447, 234] on input "8" at bounding box center [441, 237] width 26 height 20
click at [447, 234] on input "9" at bounding box center [441, 237] width 26 height 20
click at [447, 234] on input "10" at bounding box center [441, 237] width 26 height 20
type input "11"
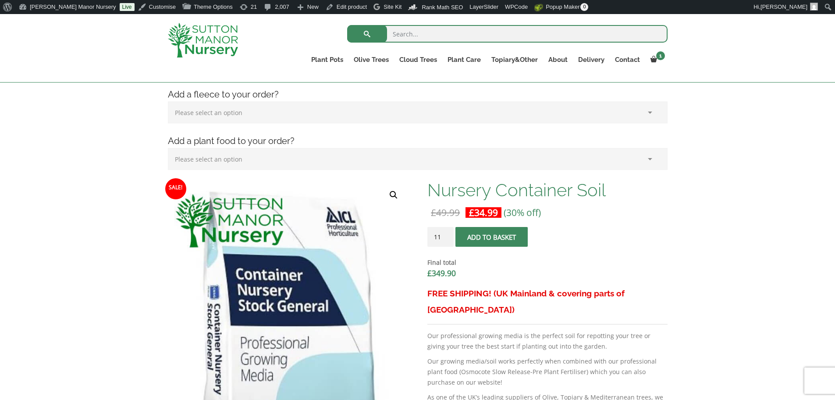
click at [447, 233] on input "11" at bounding box center [441, 237] width 26 height 20
click at [492, 237] on span "submit" at bounding box center [492, 237] width 0 height 0
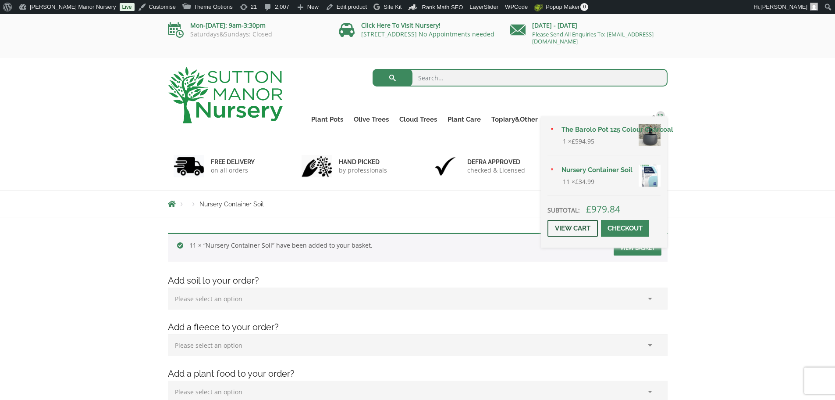
click at [578, 227] on link "View cart" at bounding box center [573, 228] width 50 height 17
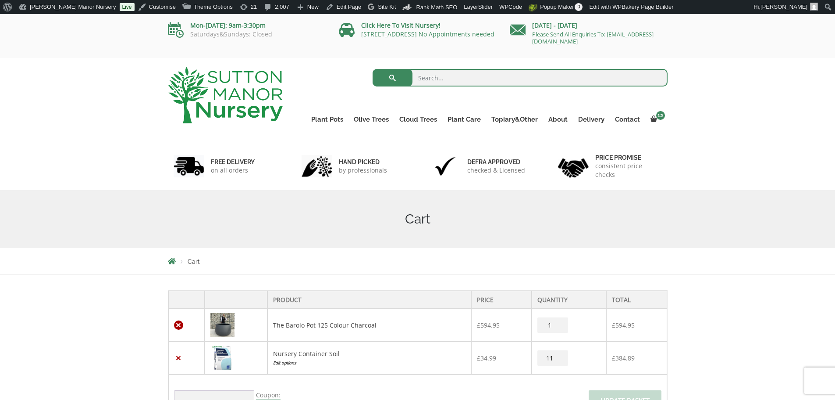
click at [180, 322] on link "×" at bounding box center [178, 324] width 9 height 9
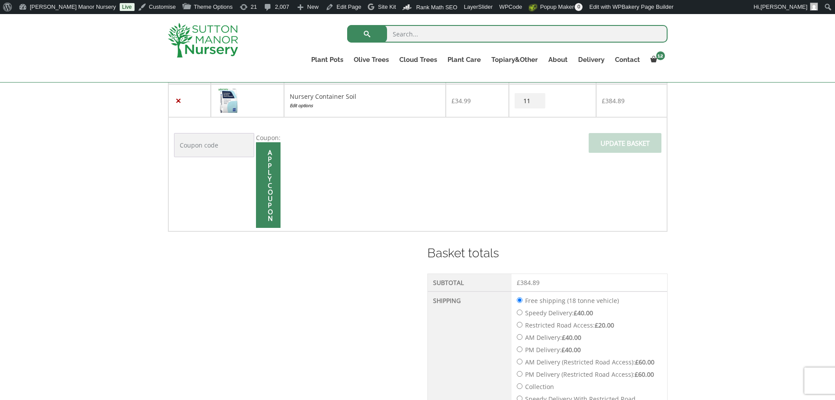
scroll to position [246, 0]
click at [179, 99] on link "×" at bounding box center [178, 99] width 9 height 9
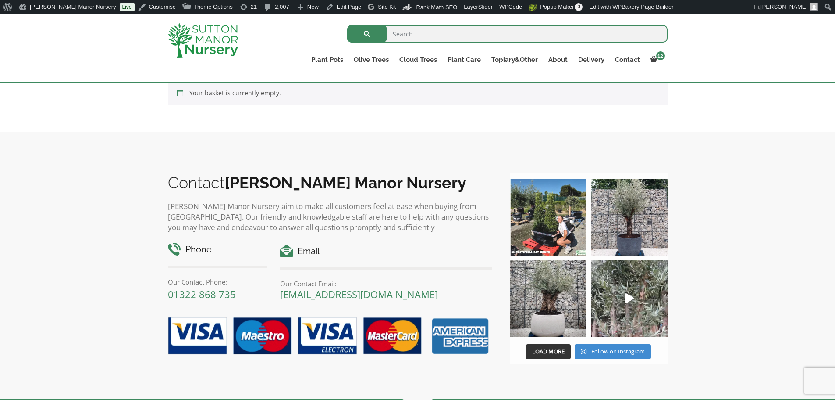
scroll to position [0, 0]
